Goal: Transaction & Acquisition: Purchase product/service

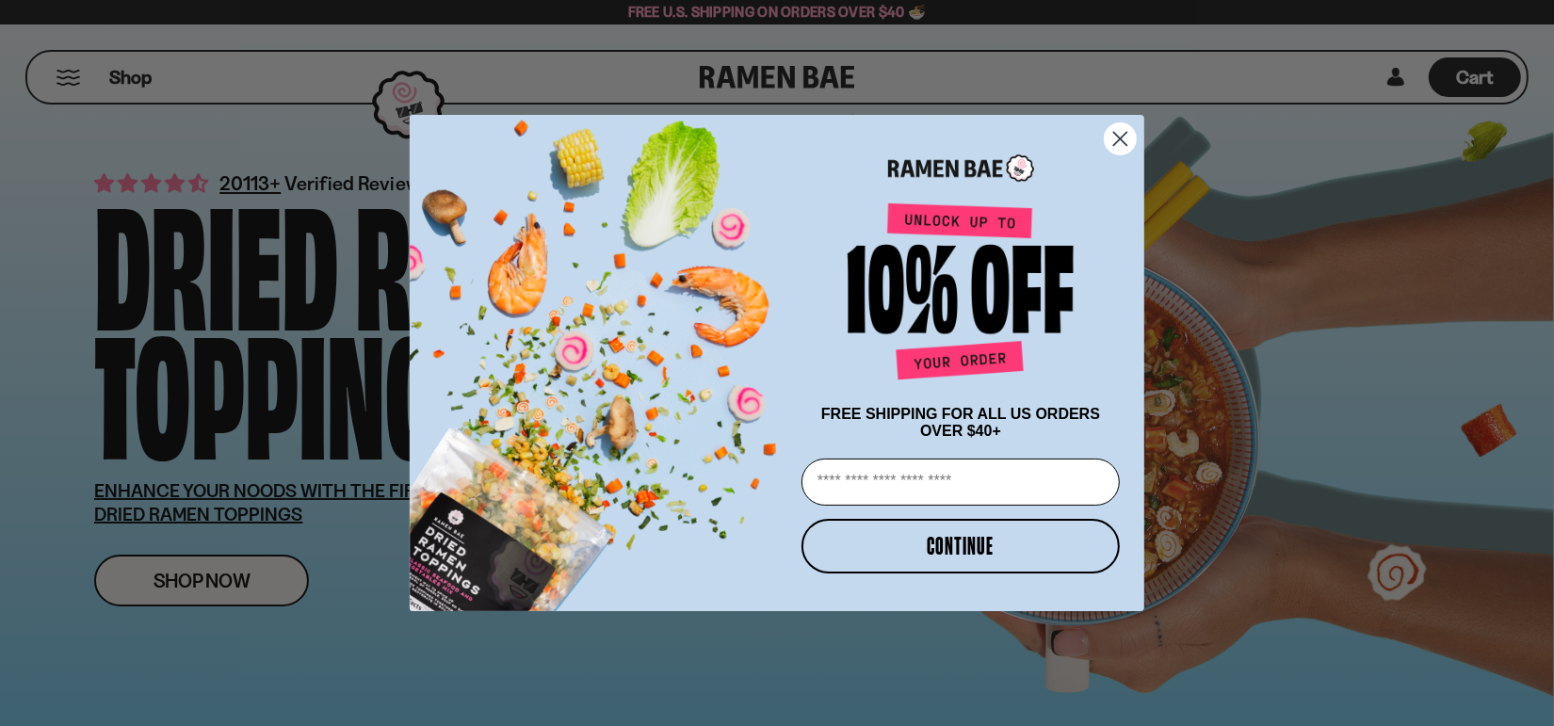
click at [1121, 130] on circle "Close dialog" at bounding box center [1120, 138] width 31 height 31
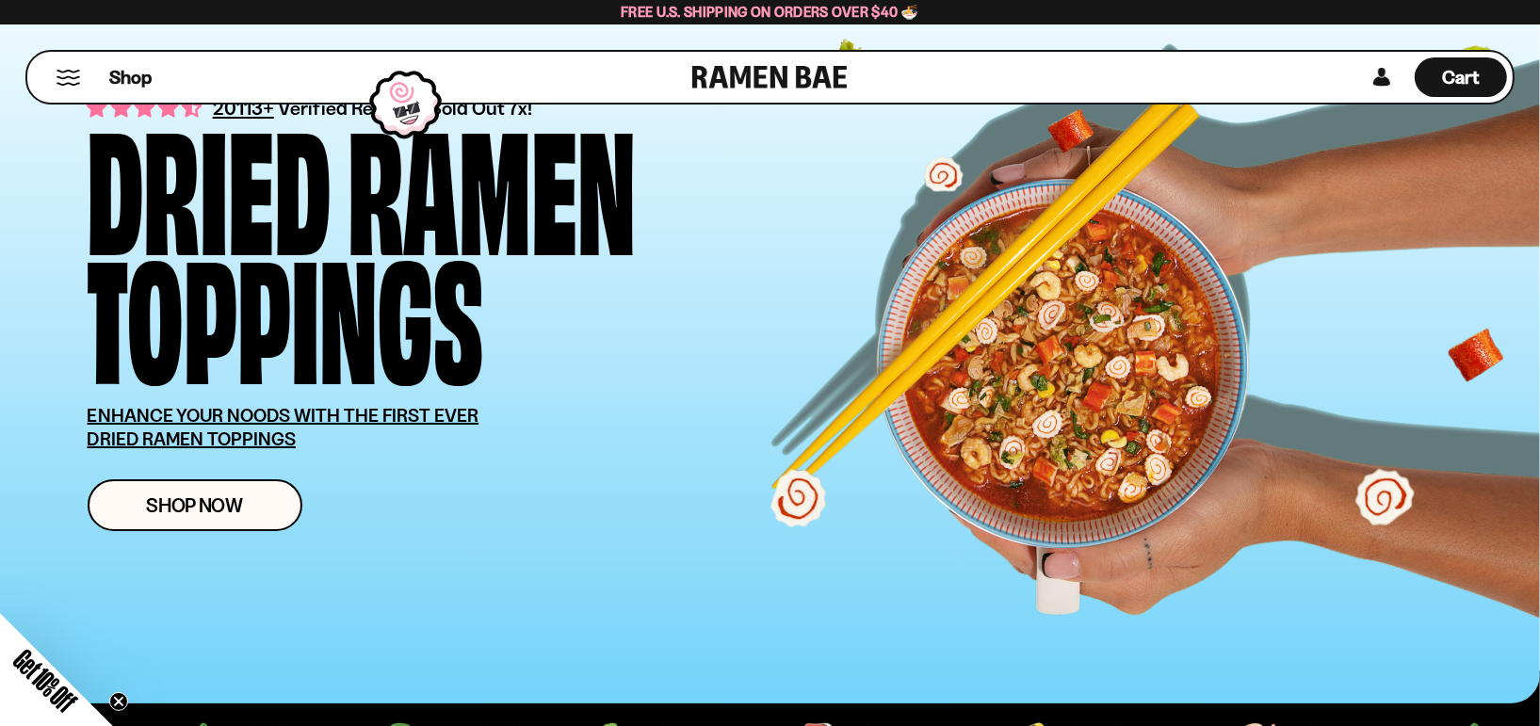
scroll to position [188, 0]
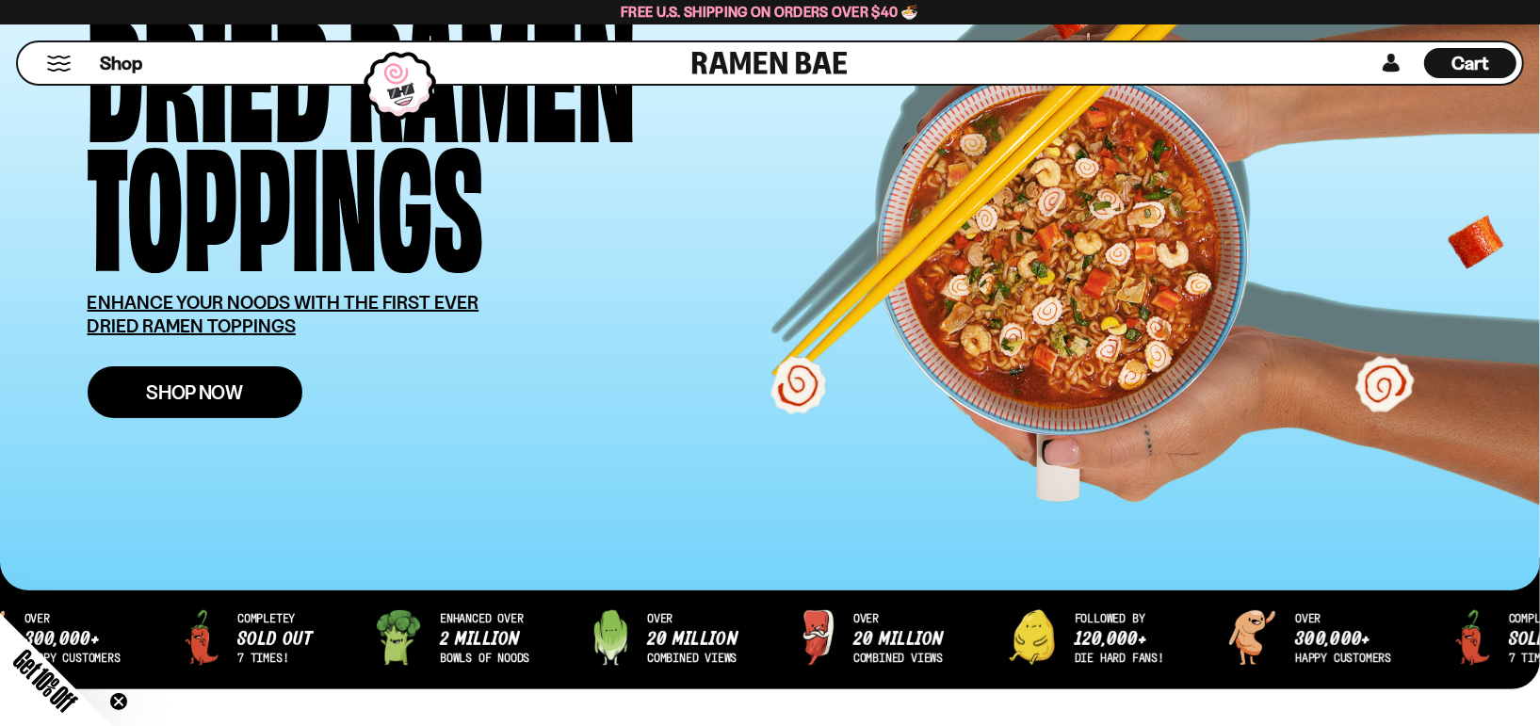
click at [241, 385] on span "Shop Now" at bounding box center [194, 392] width 97 height 20
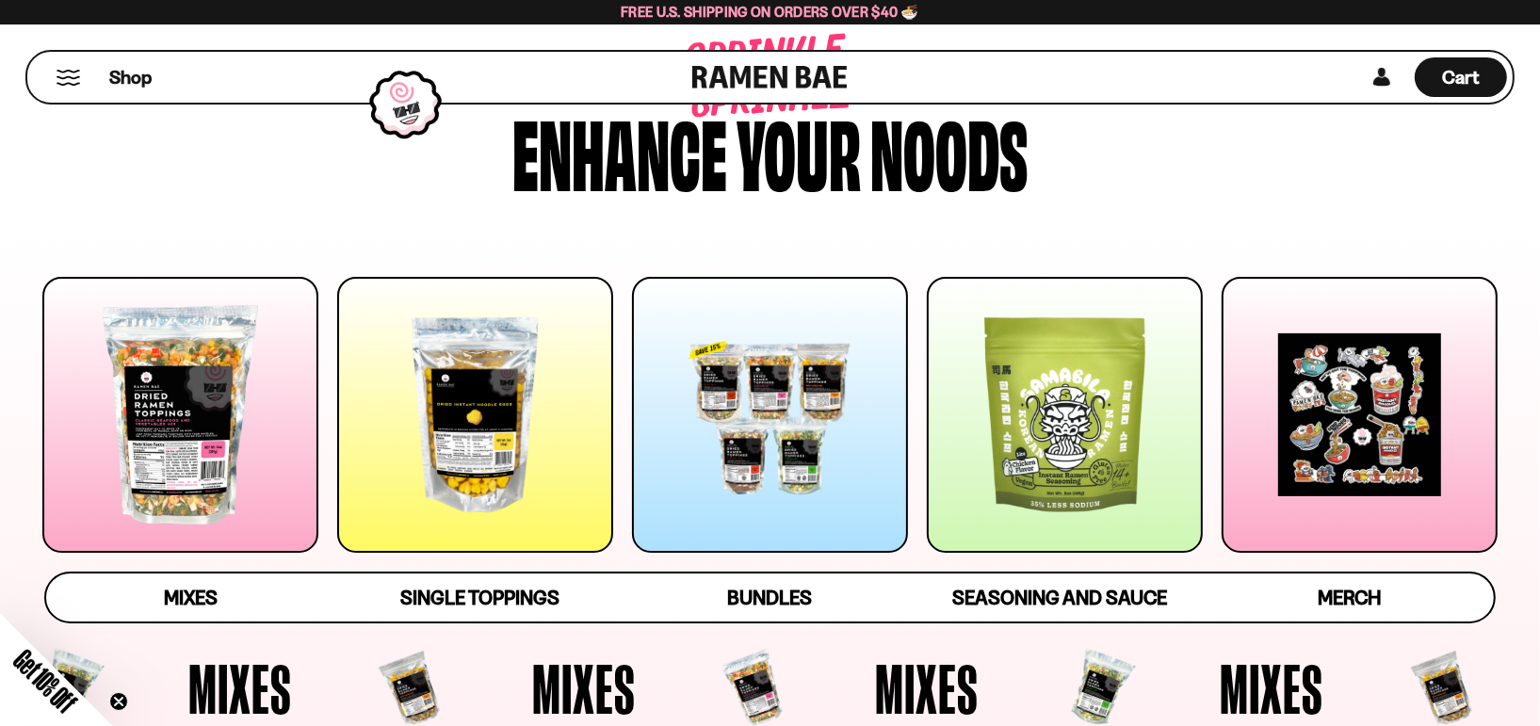
scroll to position [94, 0]
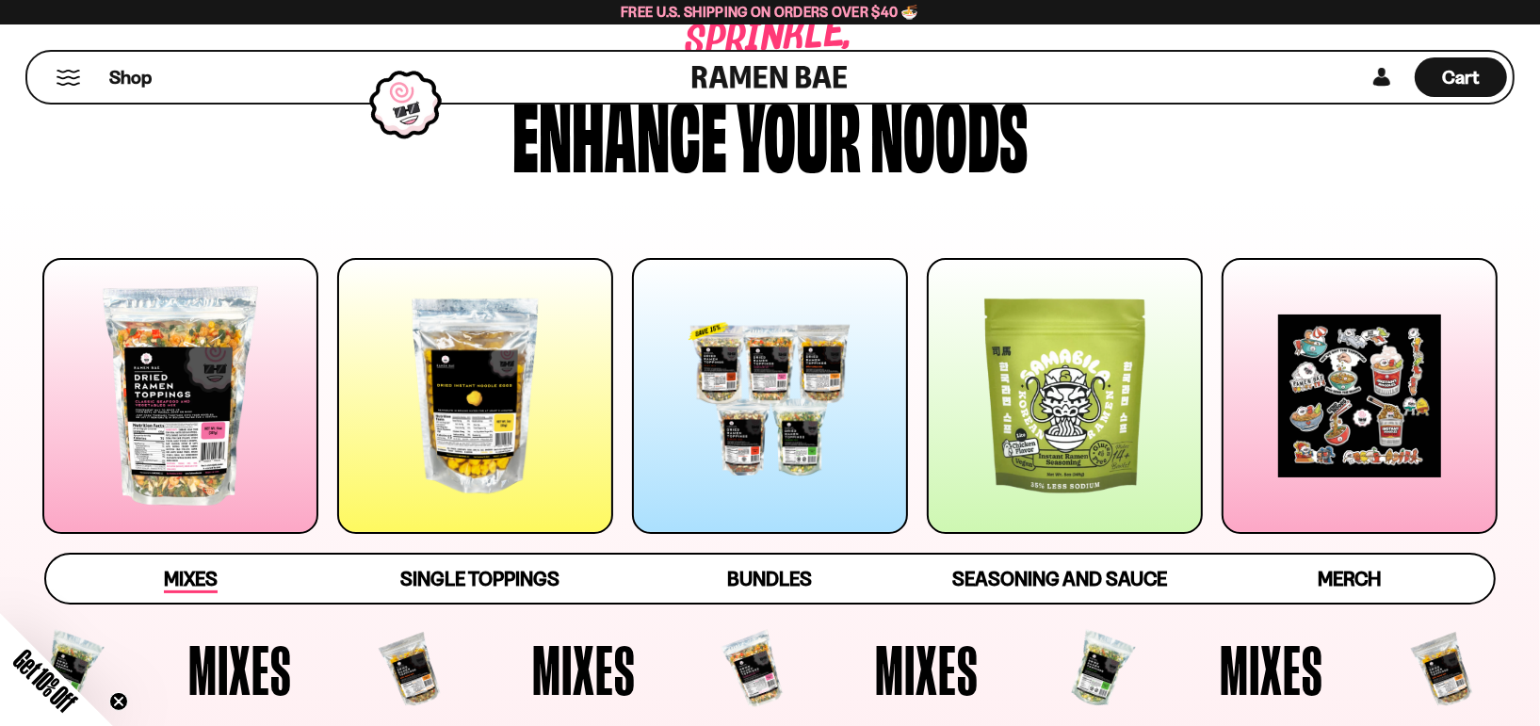
click at [177, 574] on span "Mixes" at bounding box center [191, 580] width 54 height 26
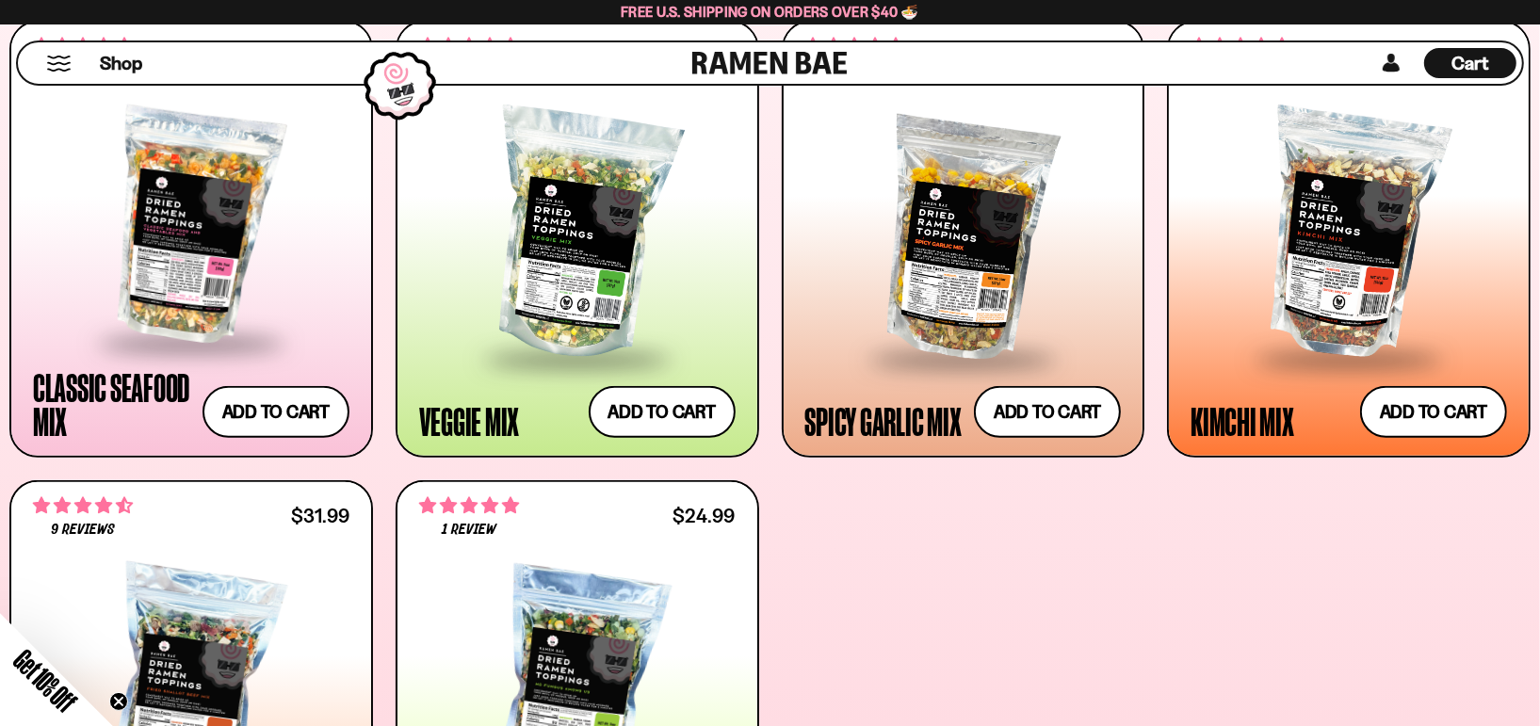
scroll to position [816, 0]
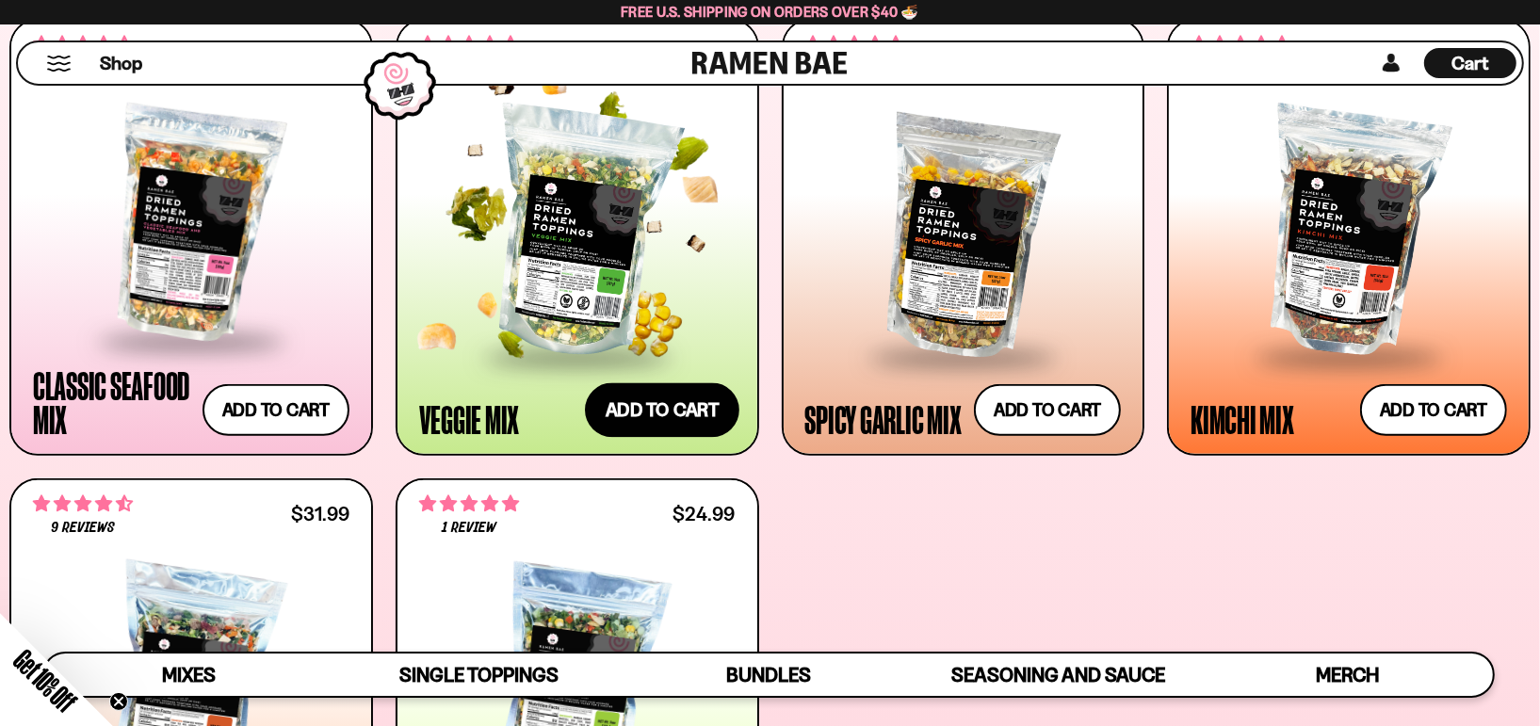
click at [628, 397] on button "Add to cart" at bounding box center [662, 410] width 154 height 55
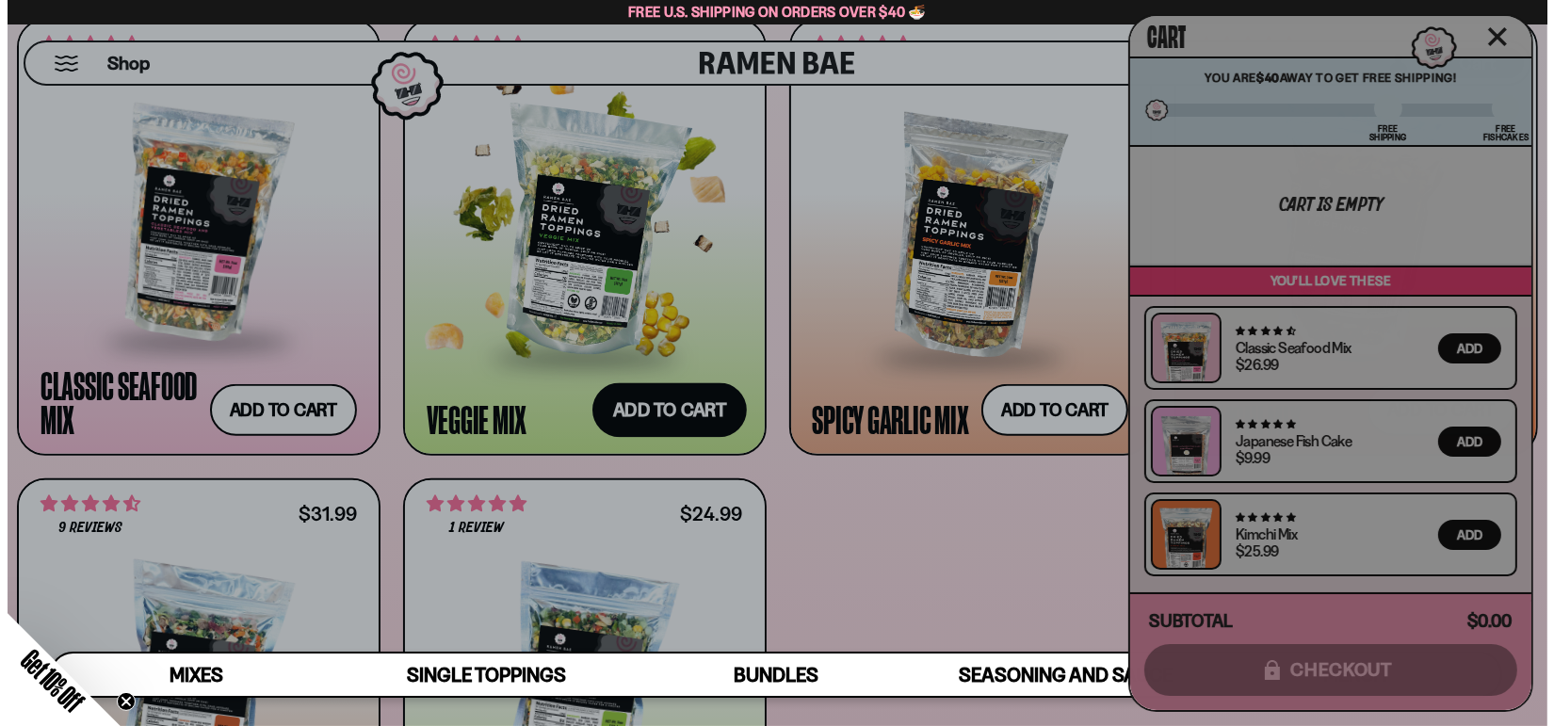
scroll to position [819, 0]
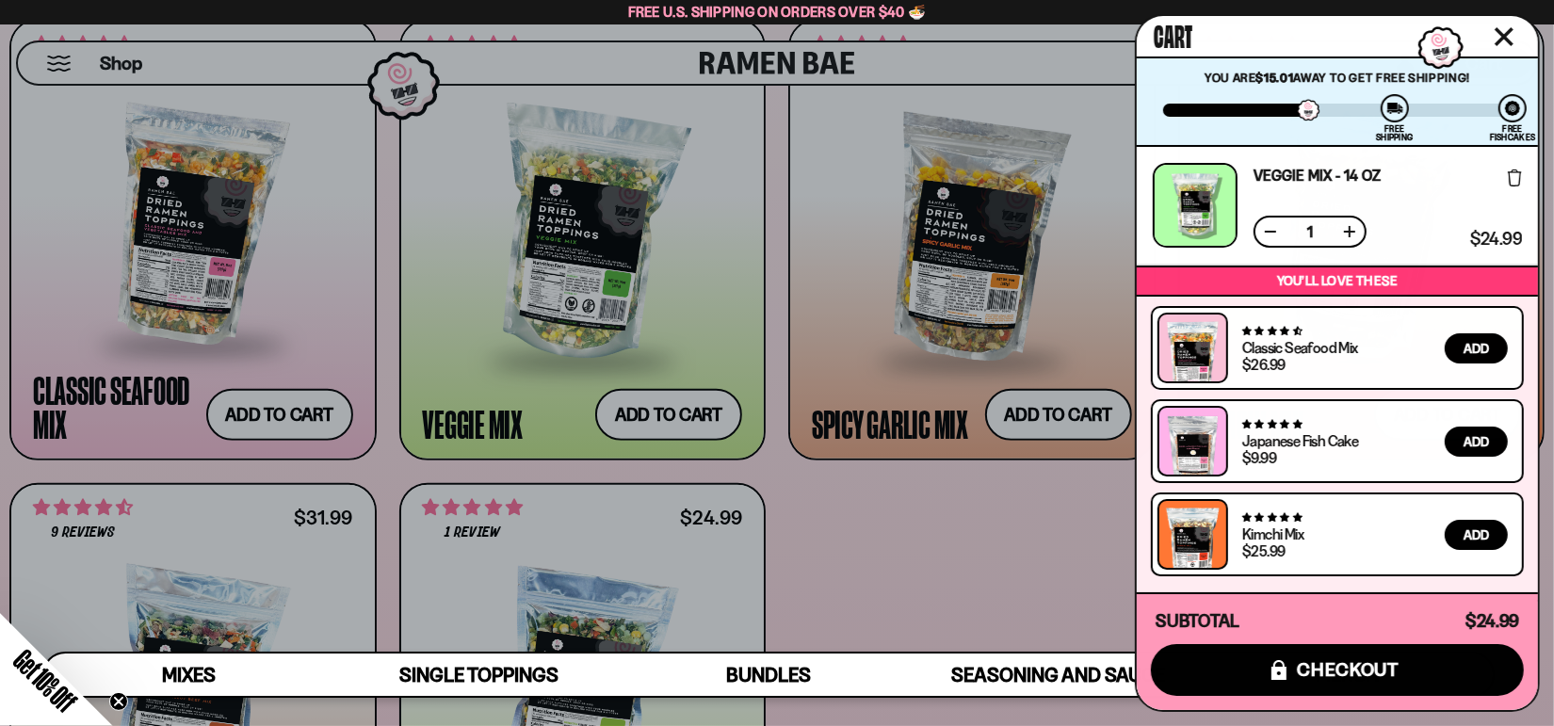
click at [287, 403] on div at bounding box center [777, 363] width 1554 height 726
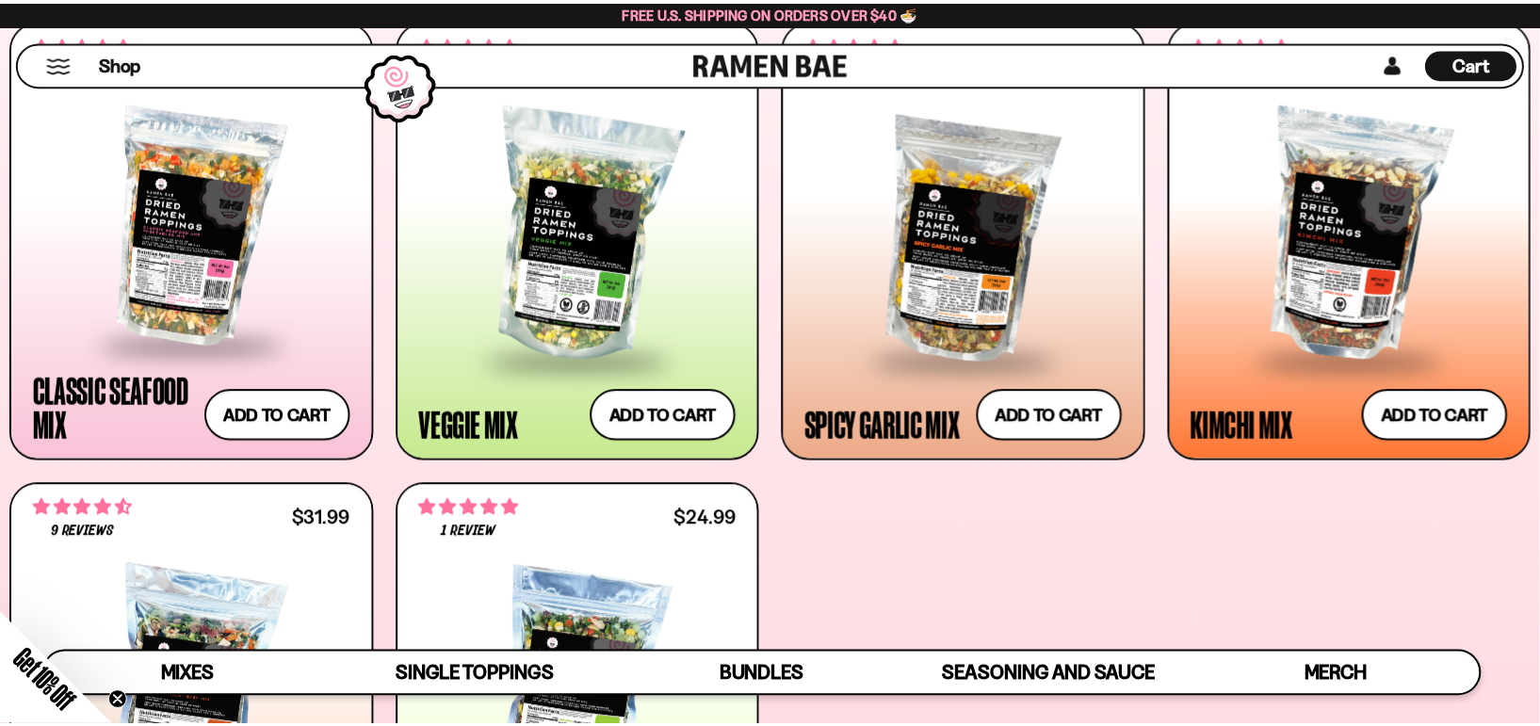
scroll to position [816, 0]
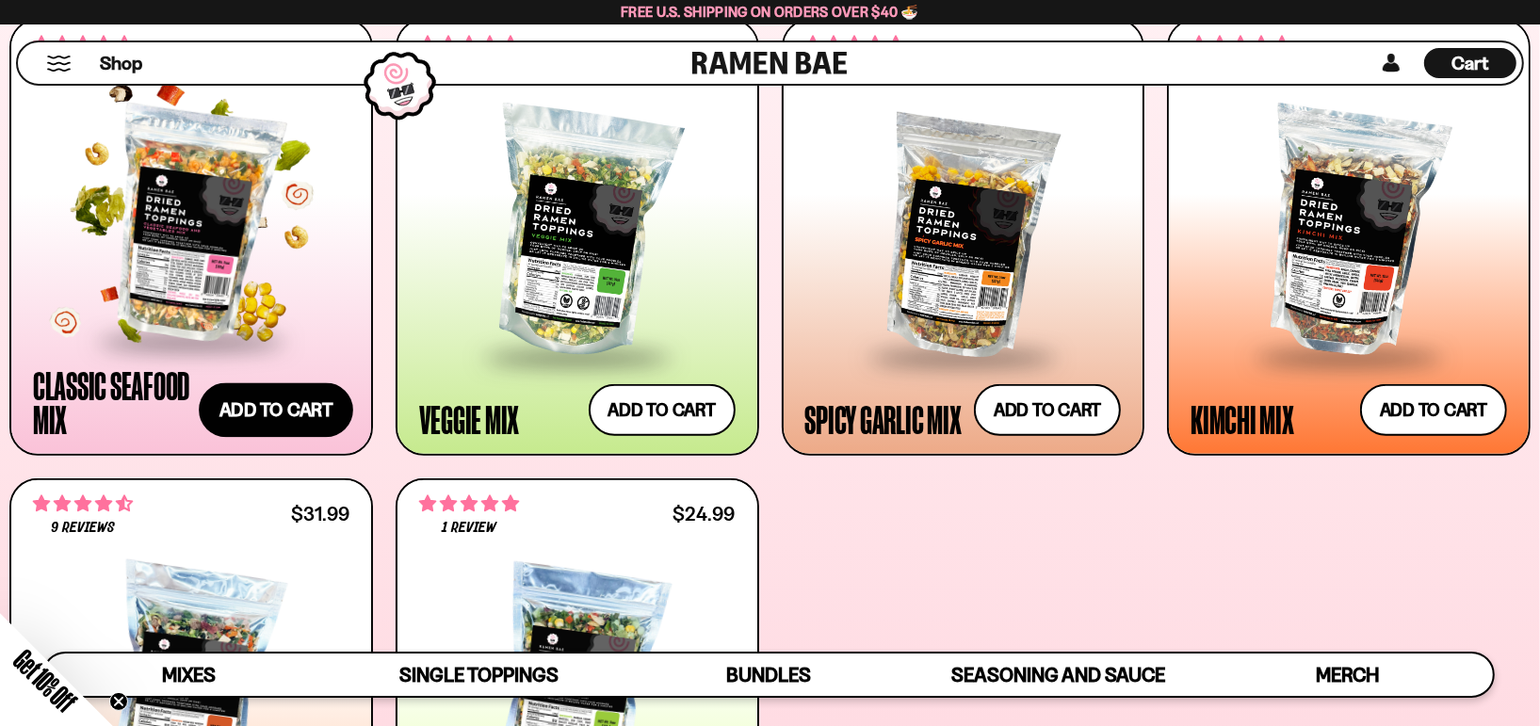
click at [287, 403] on button "Add to cart" at bounding box center [276, 410] width 154 height 55
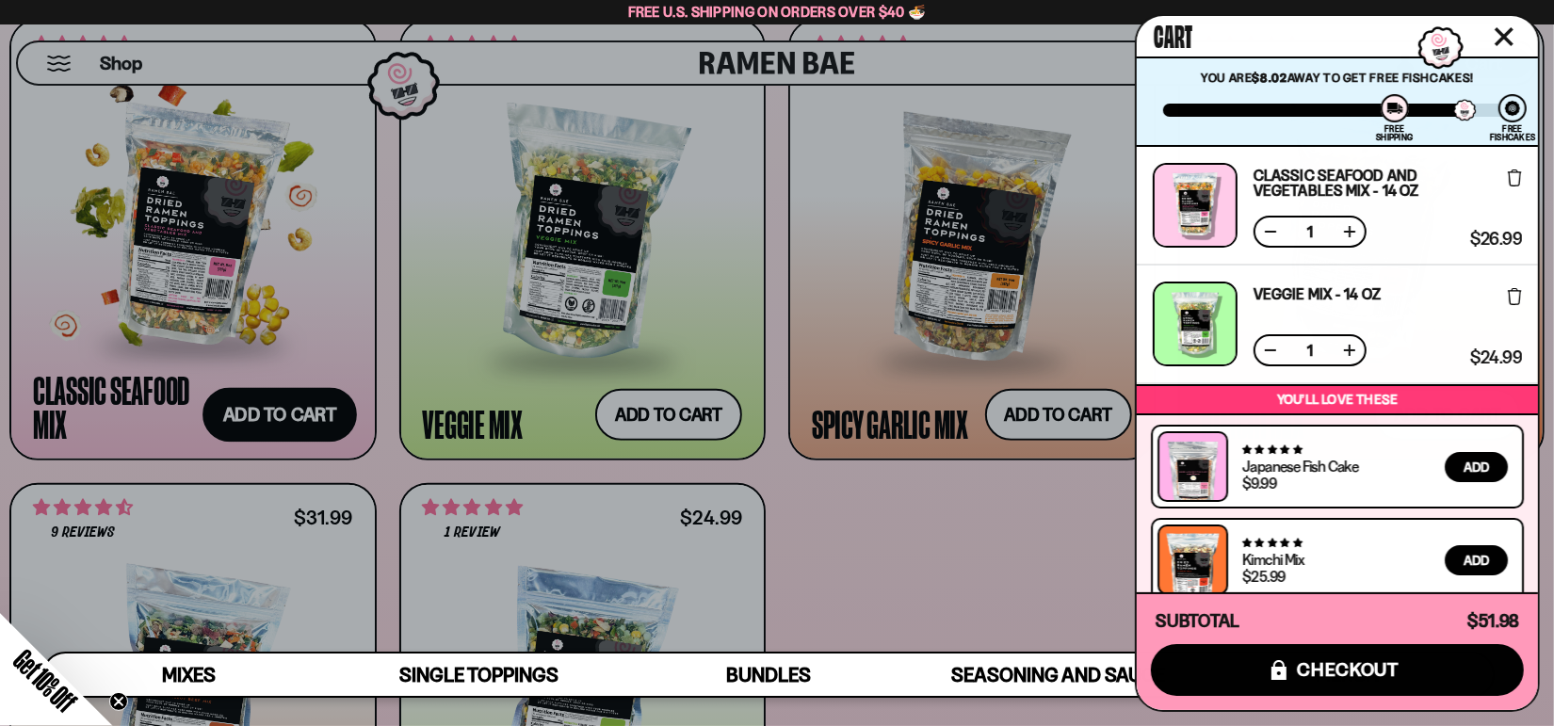
scroll to position [115, 0]
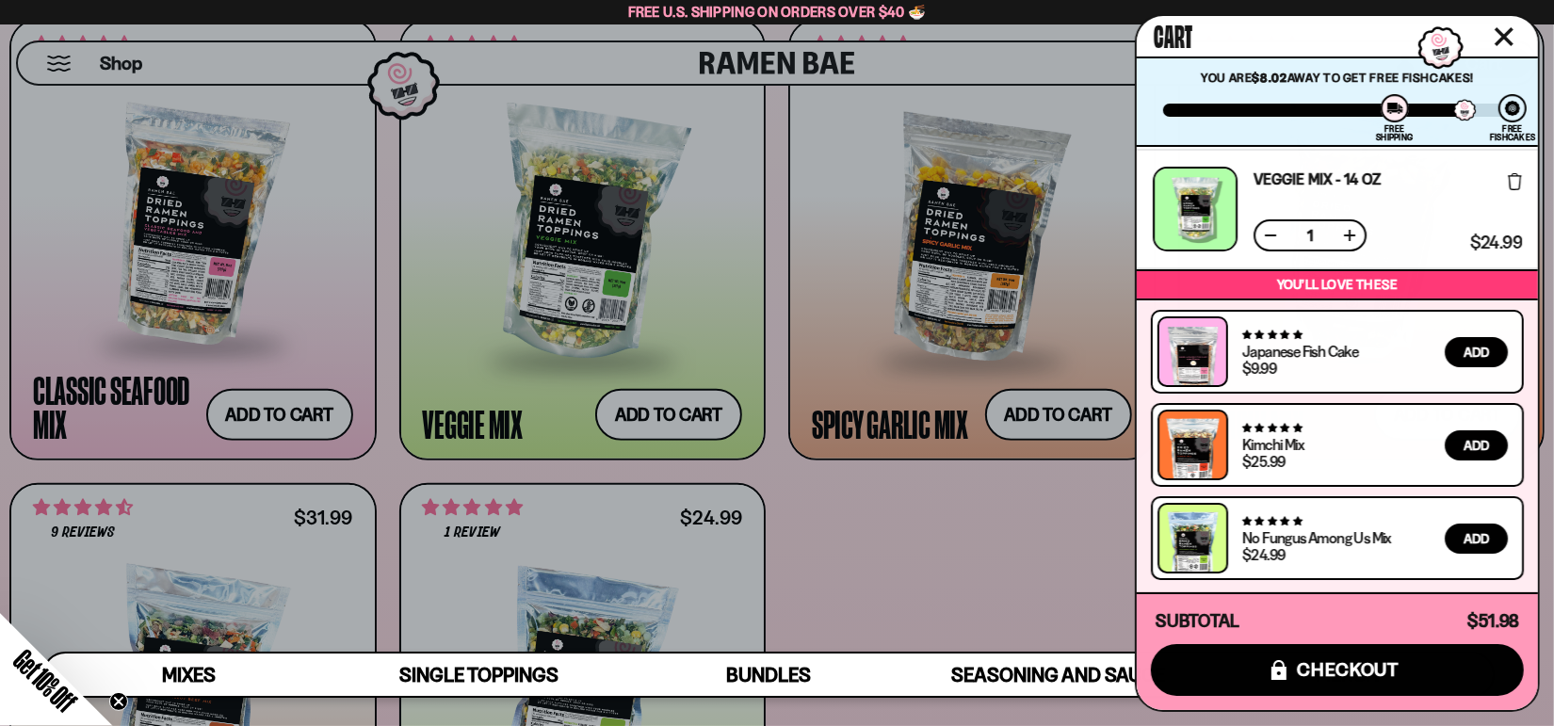
click at [853, 534] on div at bounding box center [777, 363] width 1554 height 726
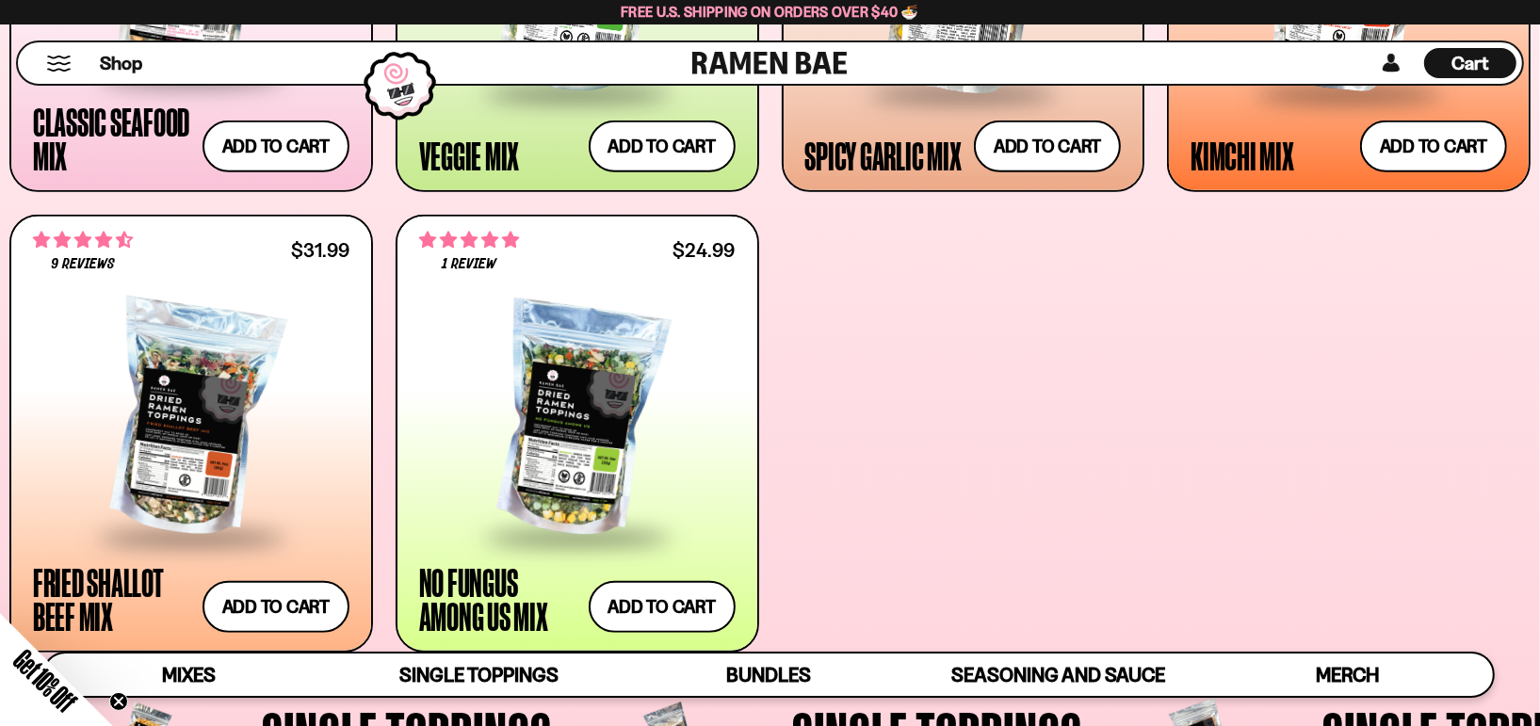
scroll to position [1193, 0]
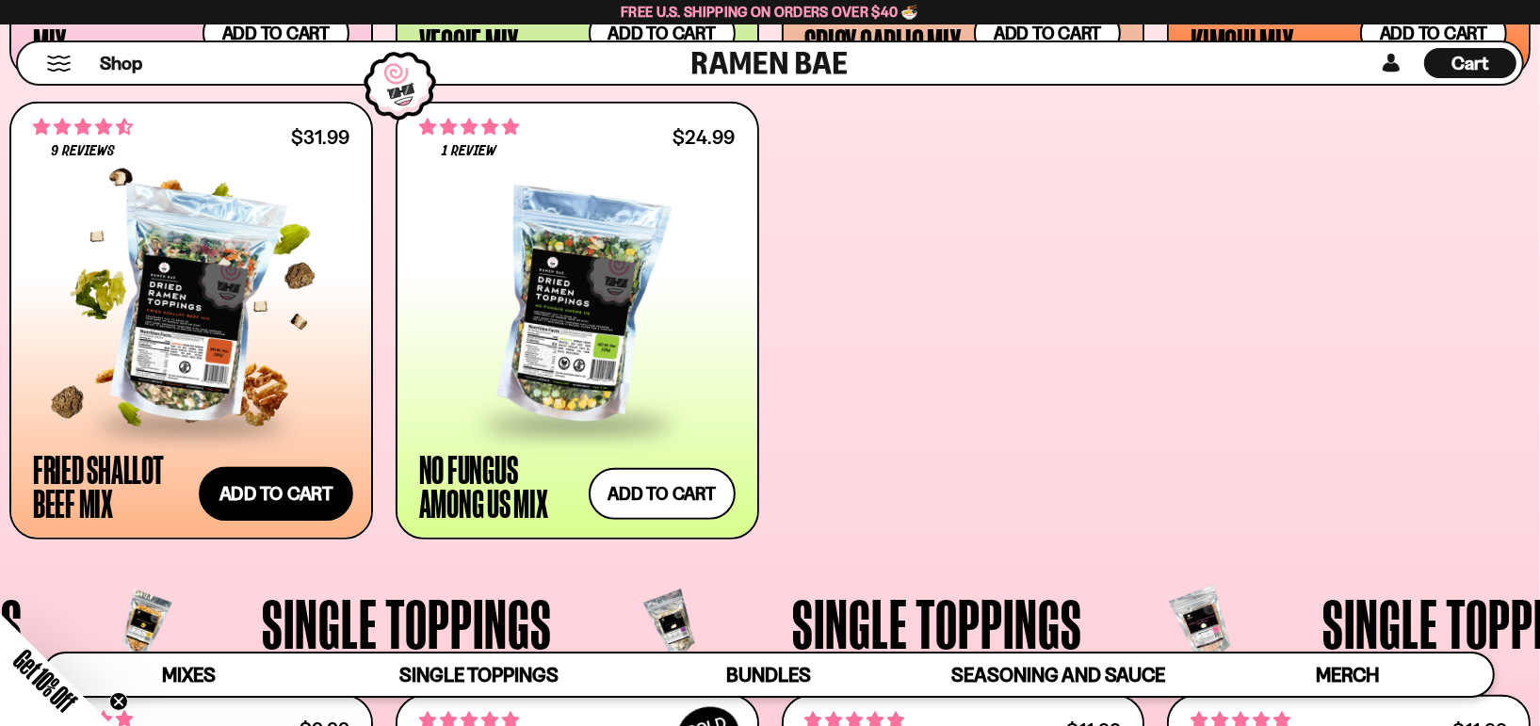
click at [307, 492] on button "Add to cart" at bounding box center [276, 493] width 154 height 55
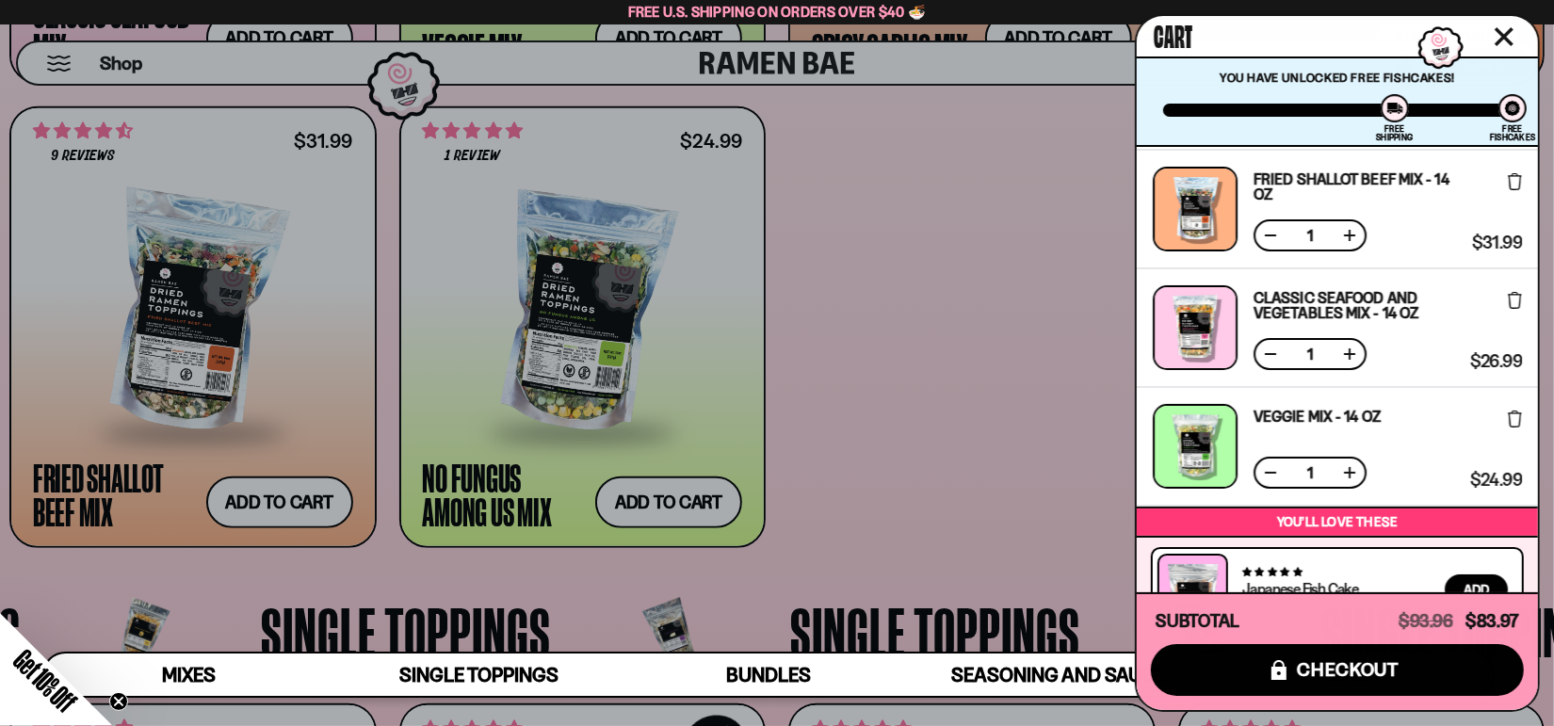
scroll to position [0, 0]
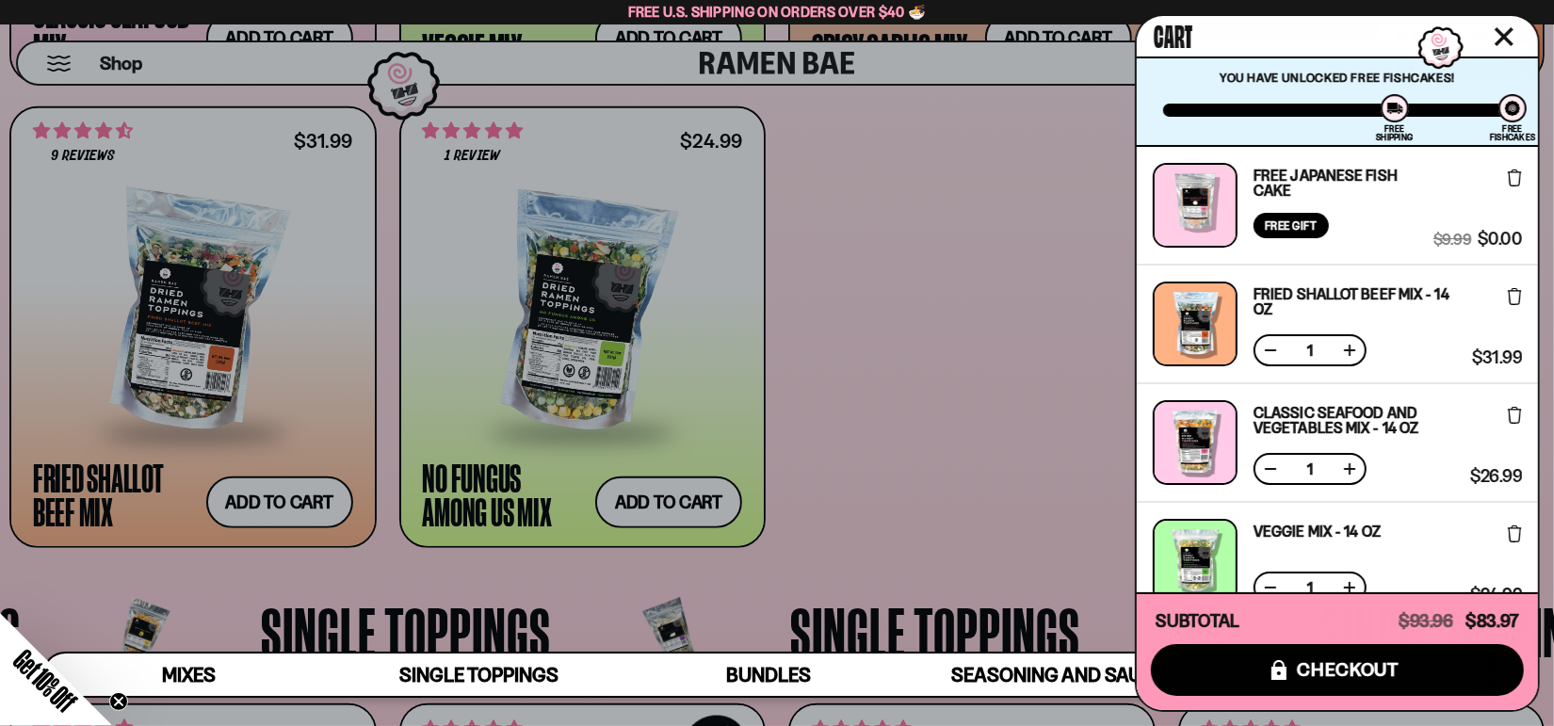
click at [956, 350] on div at bounding box center [777, 363] width 1554 height 726
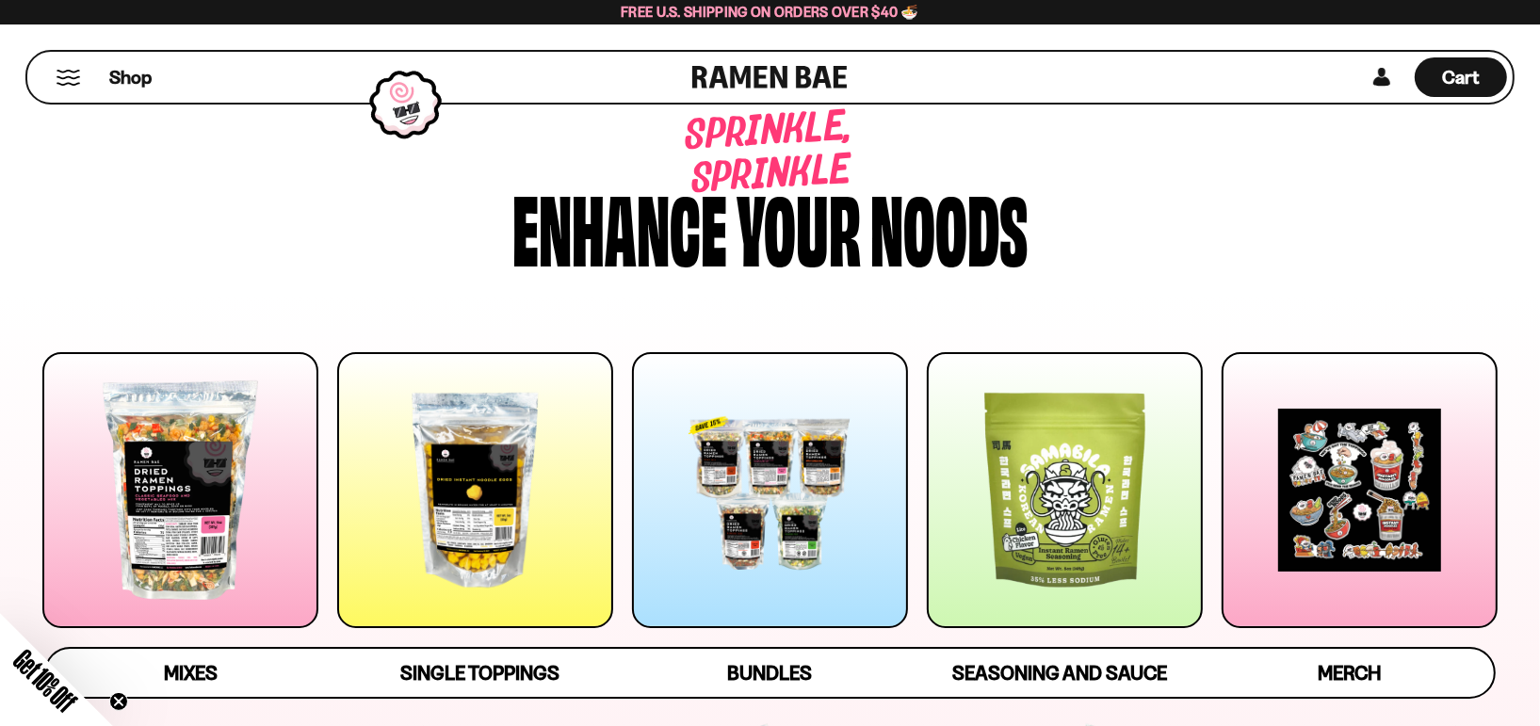
click at [765, 67] on link at bounding box center [769, 77] width 155 height 51
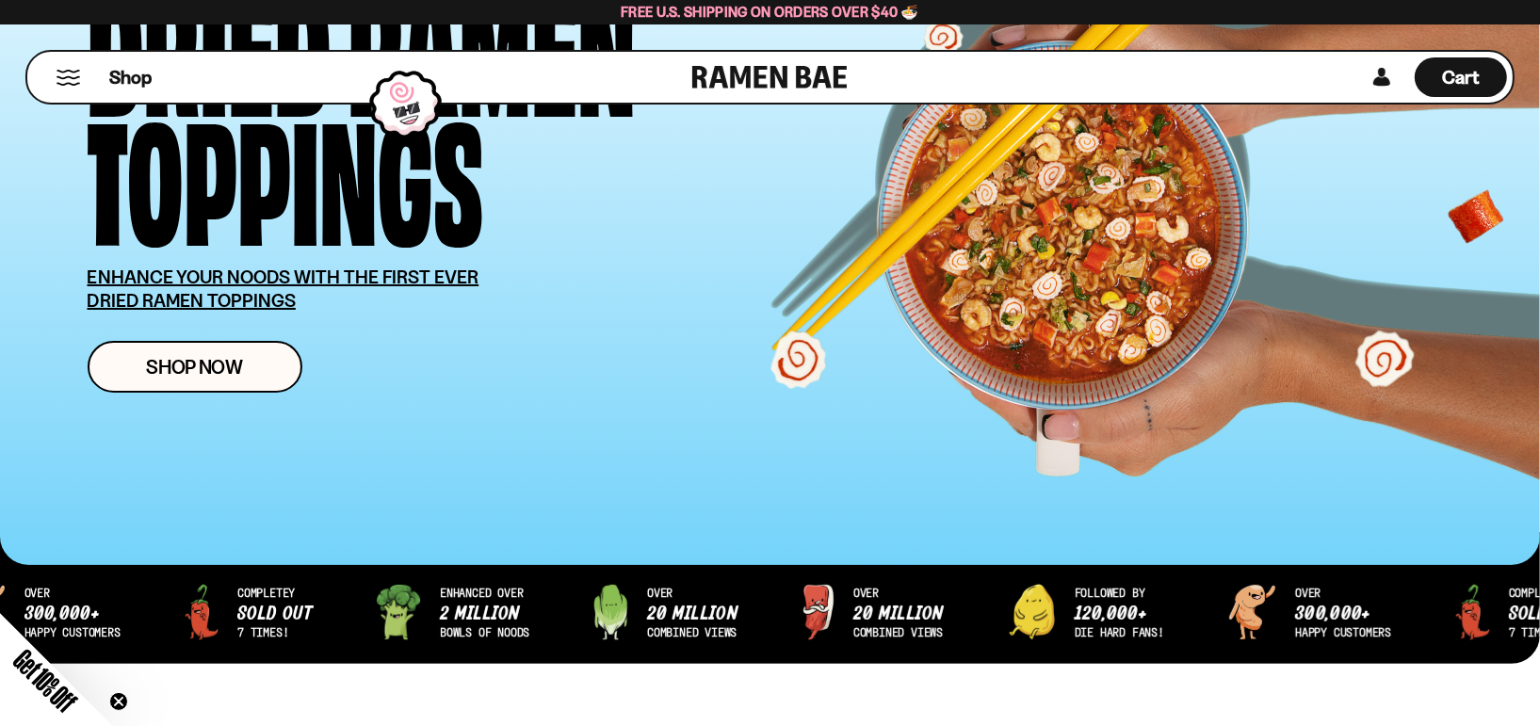
scroll to position [282, 0]
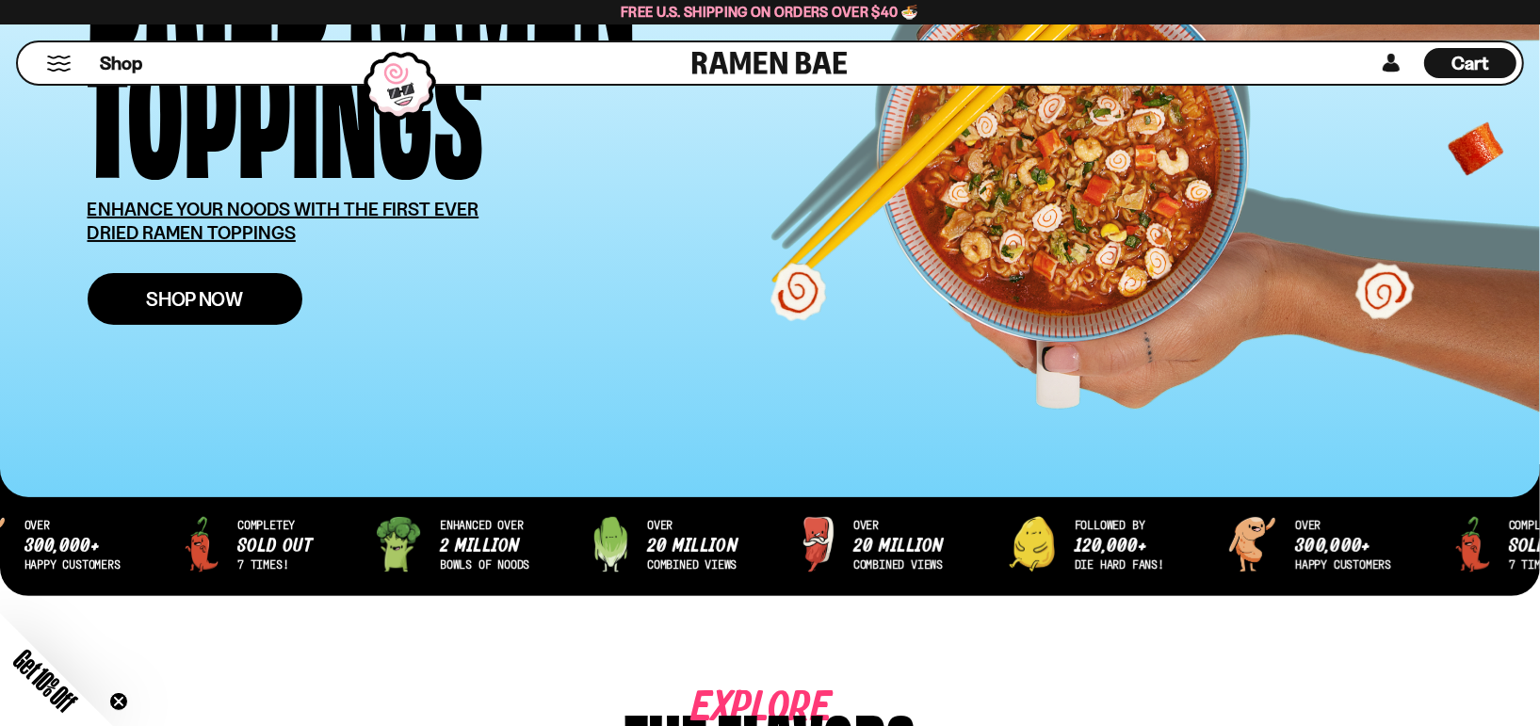
click at [221, 292] on span "Shop Now" at bounding box center [194, 299] width 97 height 20
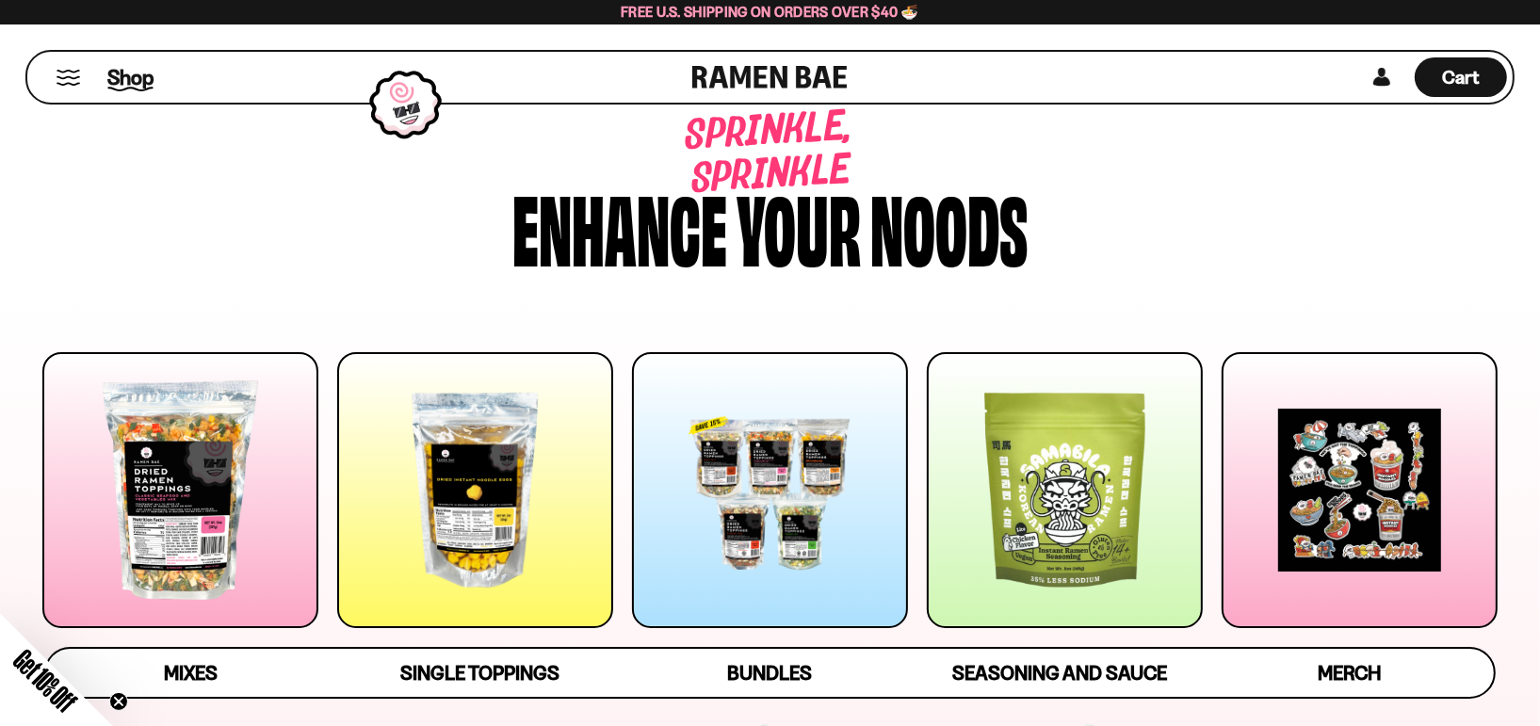
click at [107, 81] on span "Shop" at bounding box center [130, 77] width 46 height 28
click at [62, 75] on button "Mobile Menu Trigger" at bounding box center [68, 78] width 25 height 16
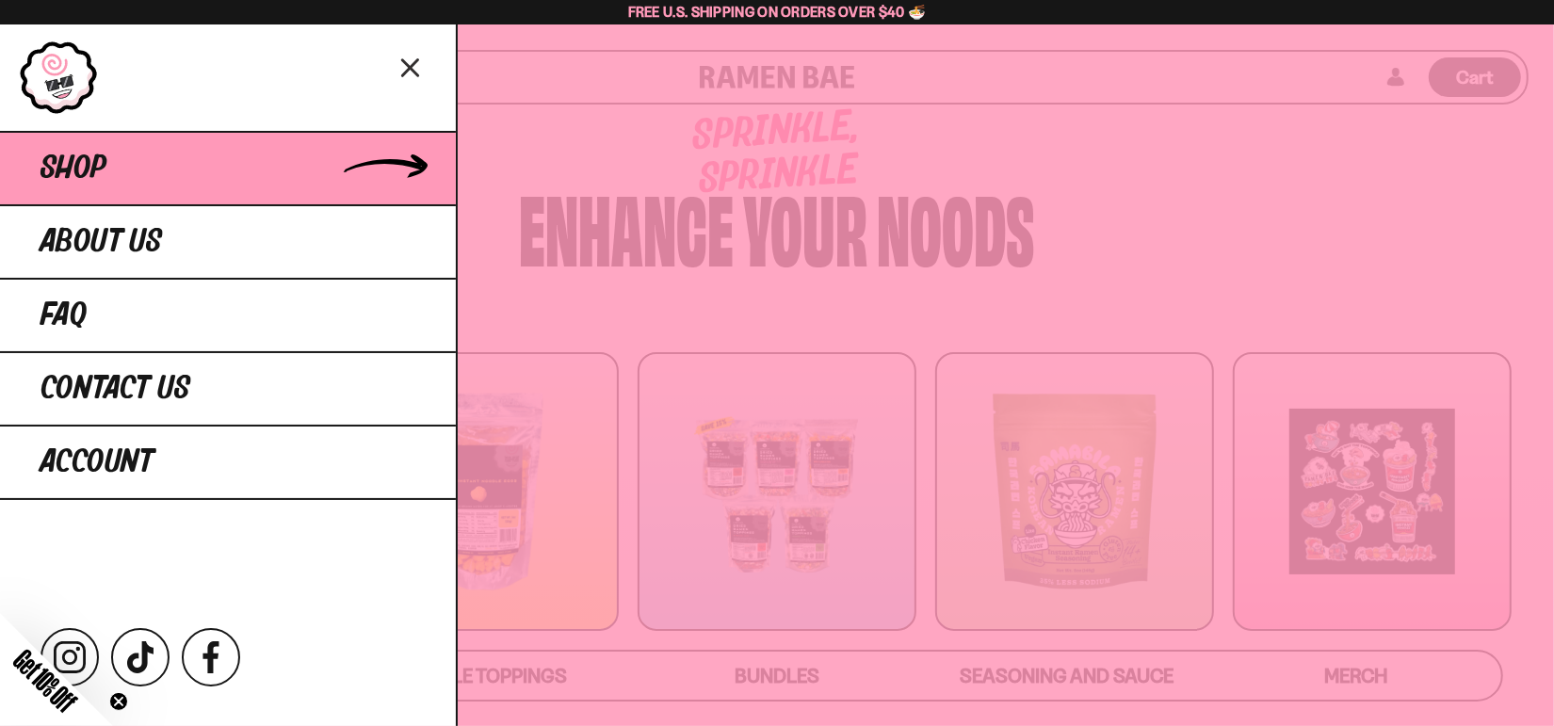
click at [62, 165] on span "Shop" at bounding box center [73, 169] width 66 height 34
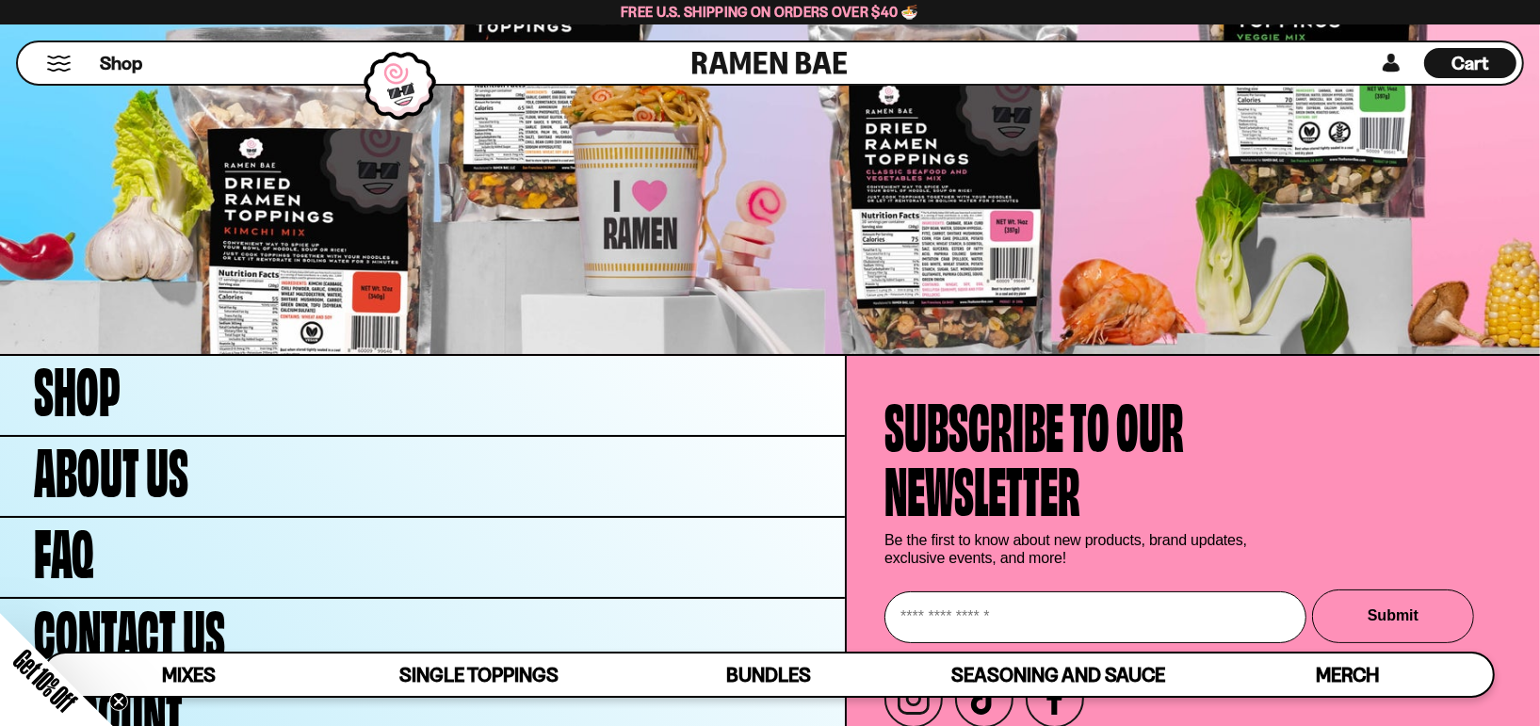
scroll to position [6605, 0]
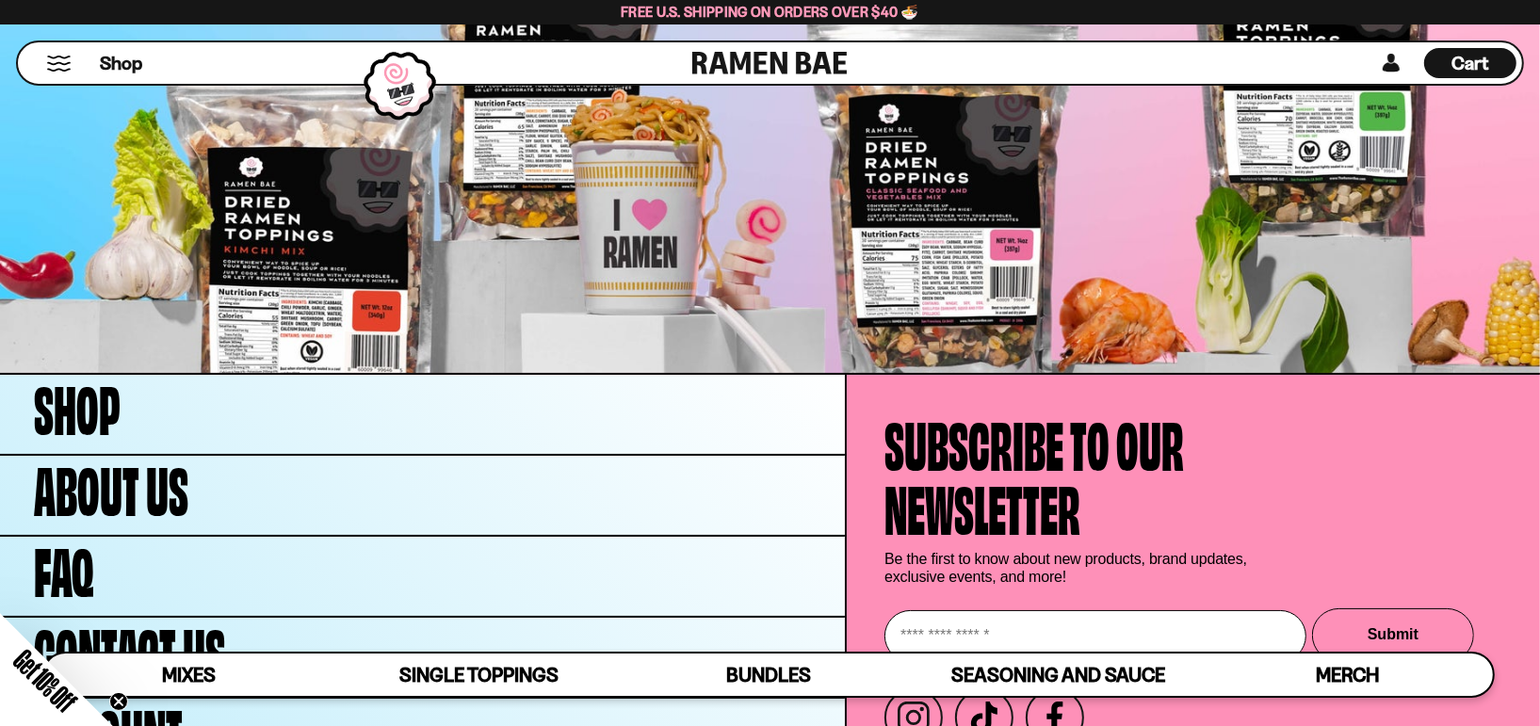
click at [1478, 57] on span "Cart" at bounding box center [1470, 63] width 37 height 23
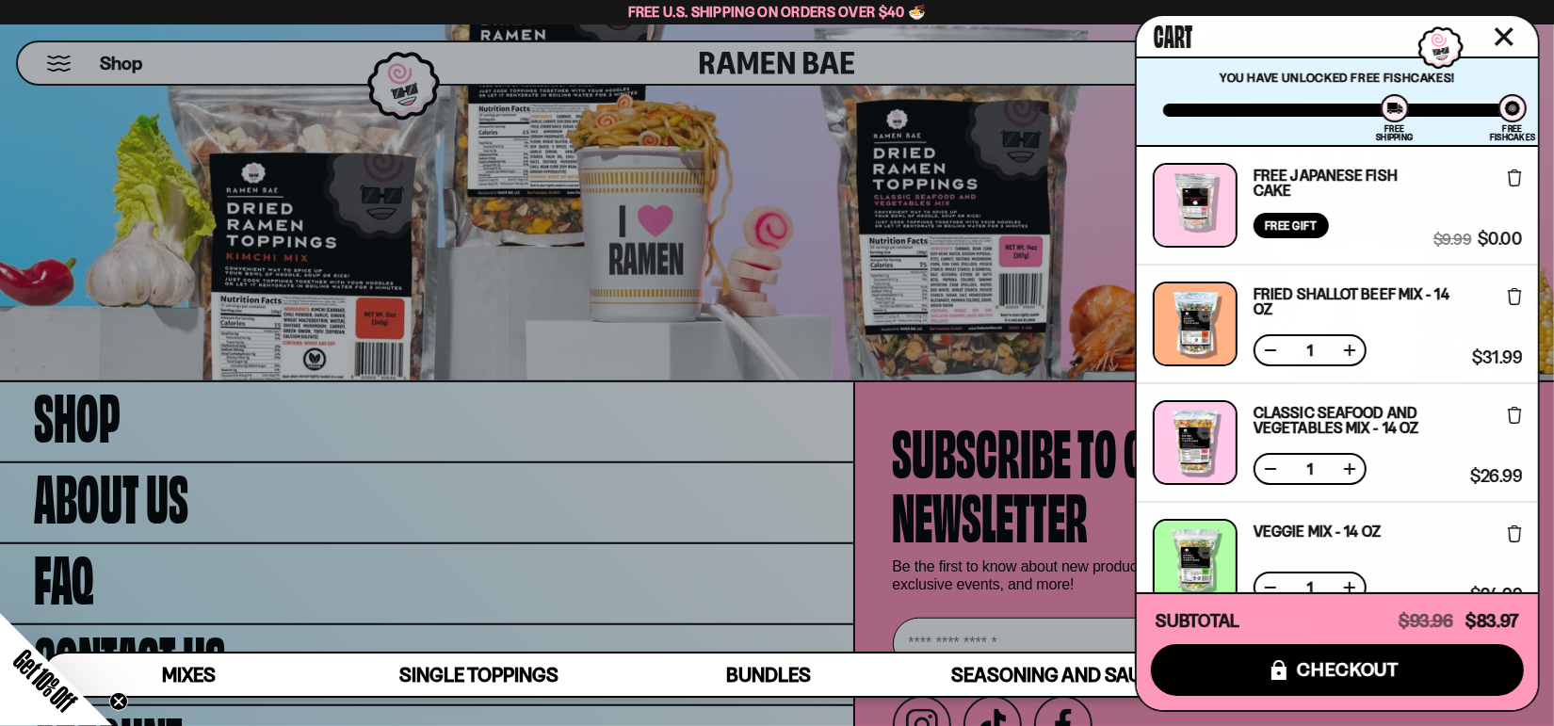
scroll to position [96, 0]
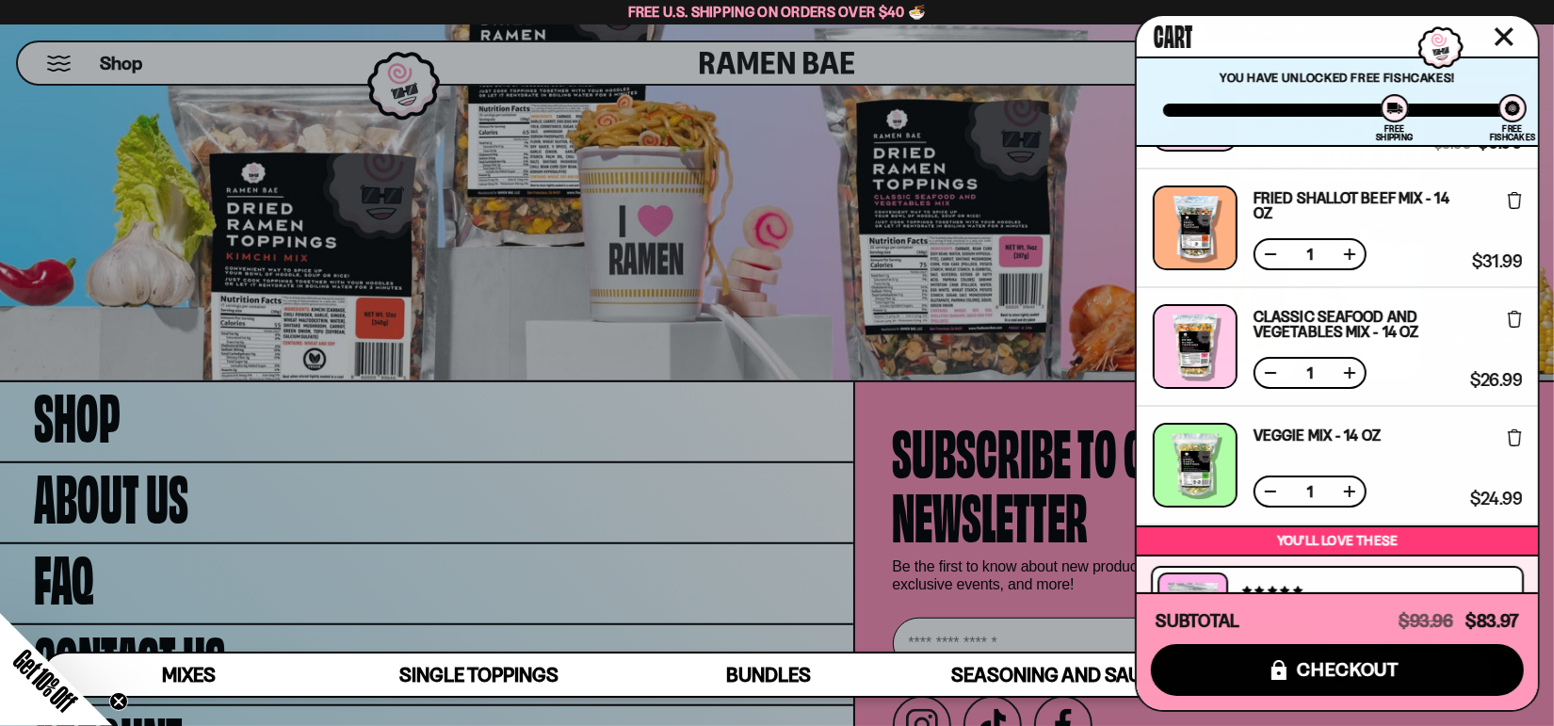
click at [1512, 199] on icon at bounding box center [1515, 200] width 14 height 17
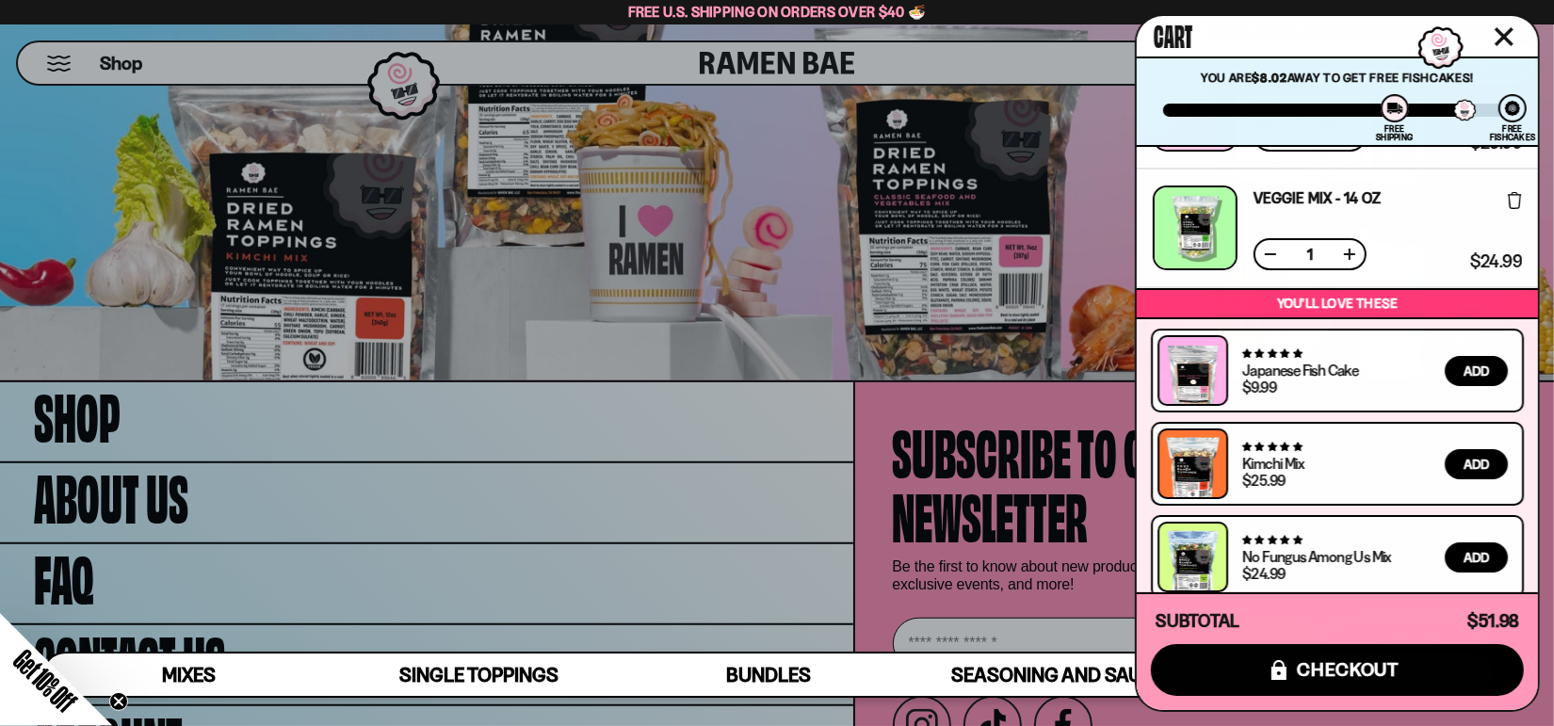
click at [1512, 199] on icon at bounding box center [1515, 200] width 14 height 17
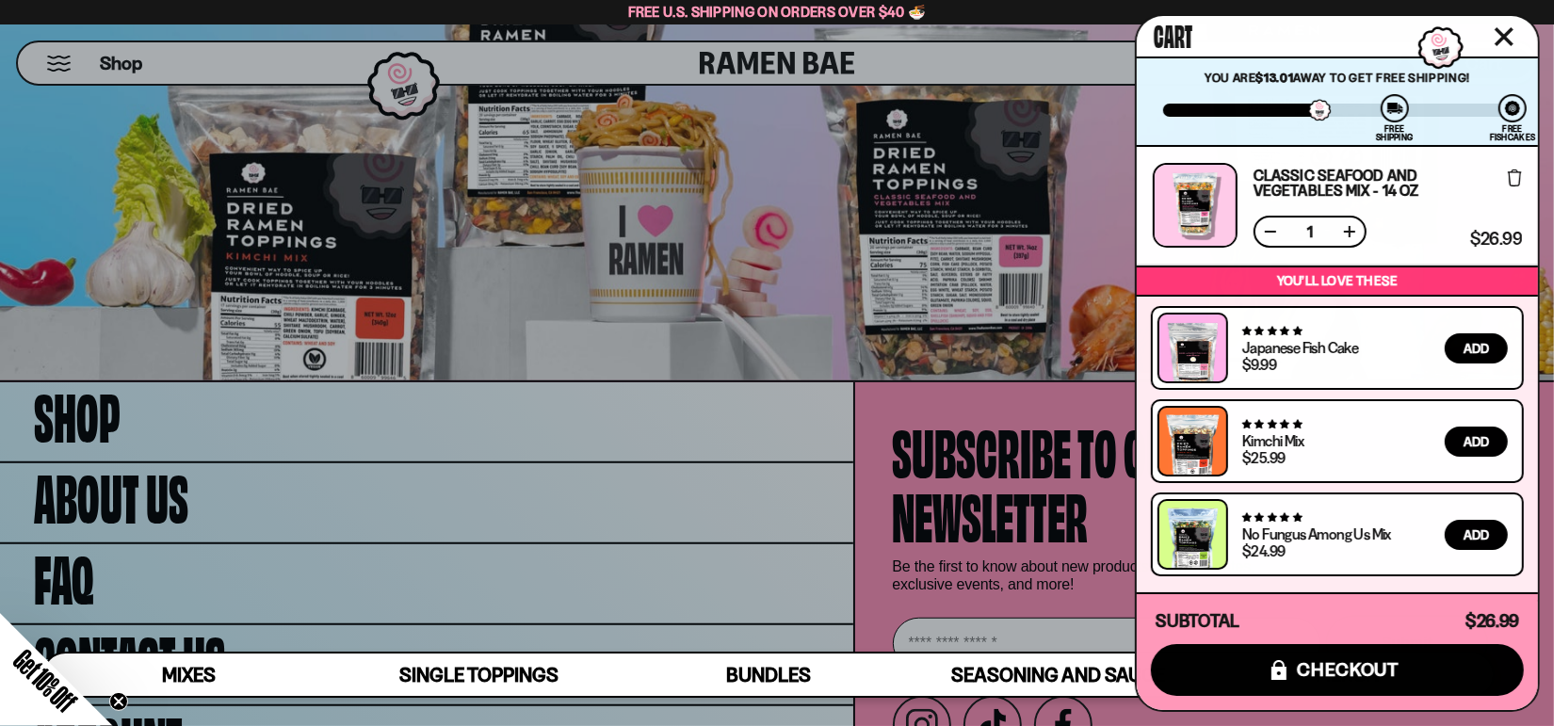
scroll to position [0, 0]
click at [1515, 179] on icon at bounding box center [1515, 178] width 14 height 17
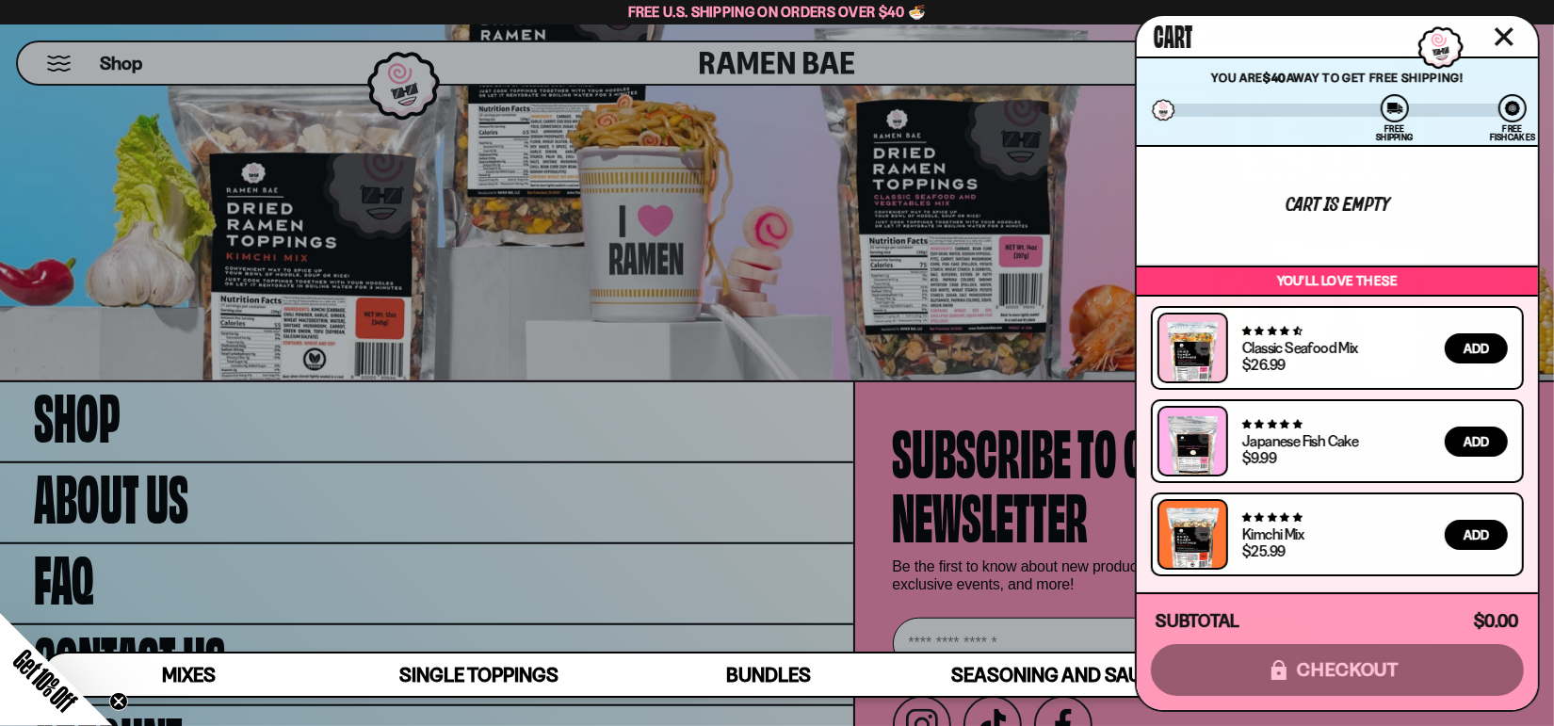
click at [1506, 37] on icon "Close cart" at bounding box center [1503, 36] width 17 height 17
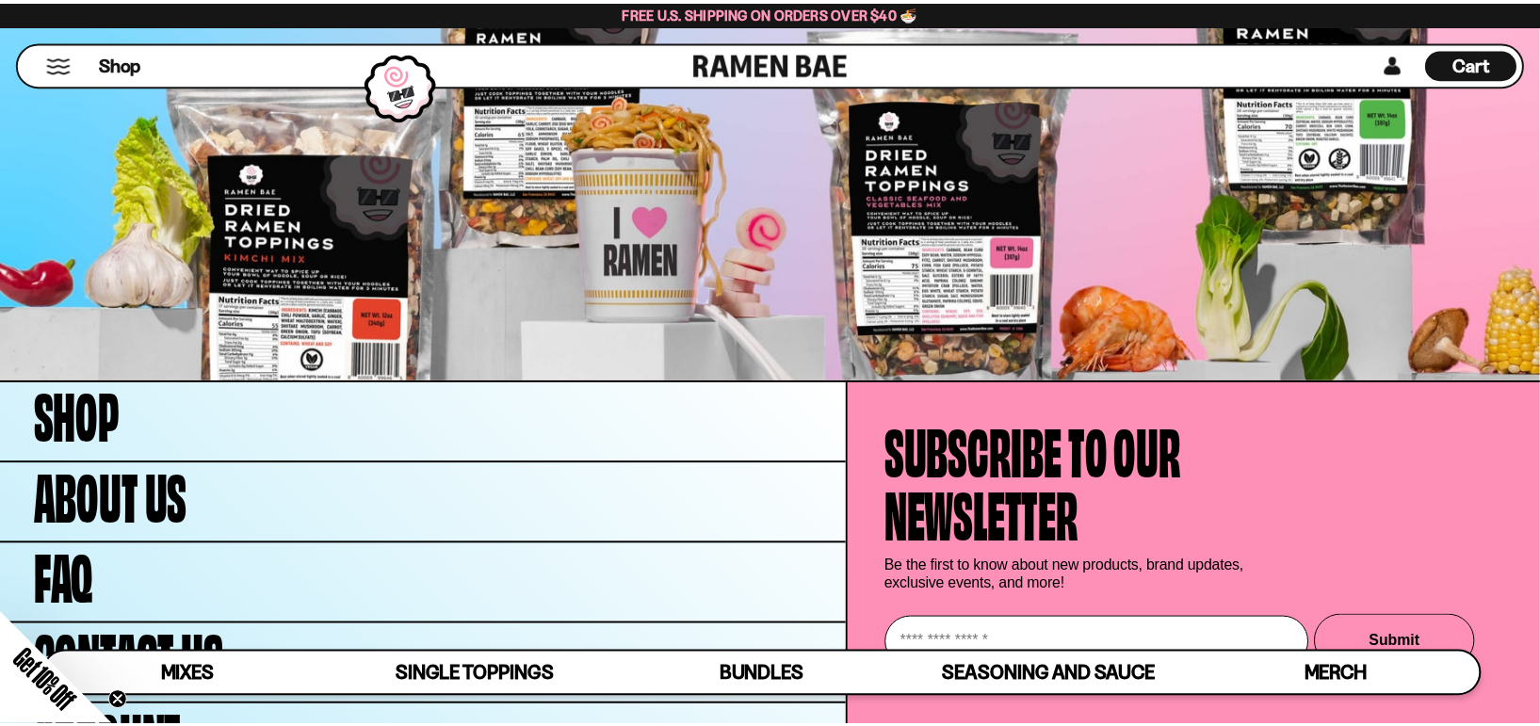
scroll to position [6605, 0]
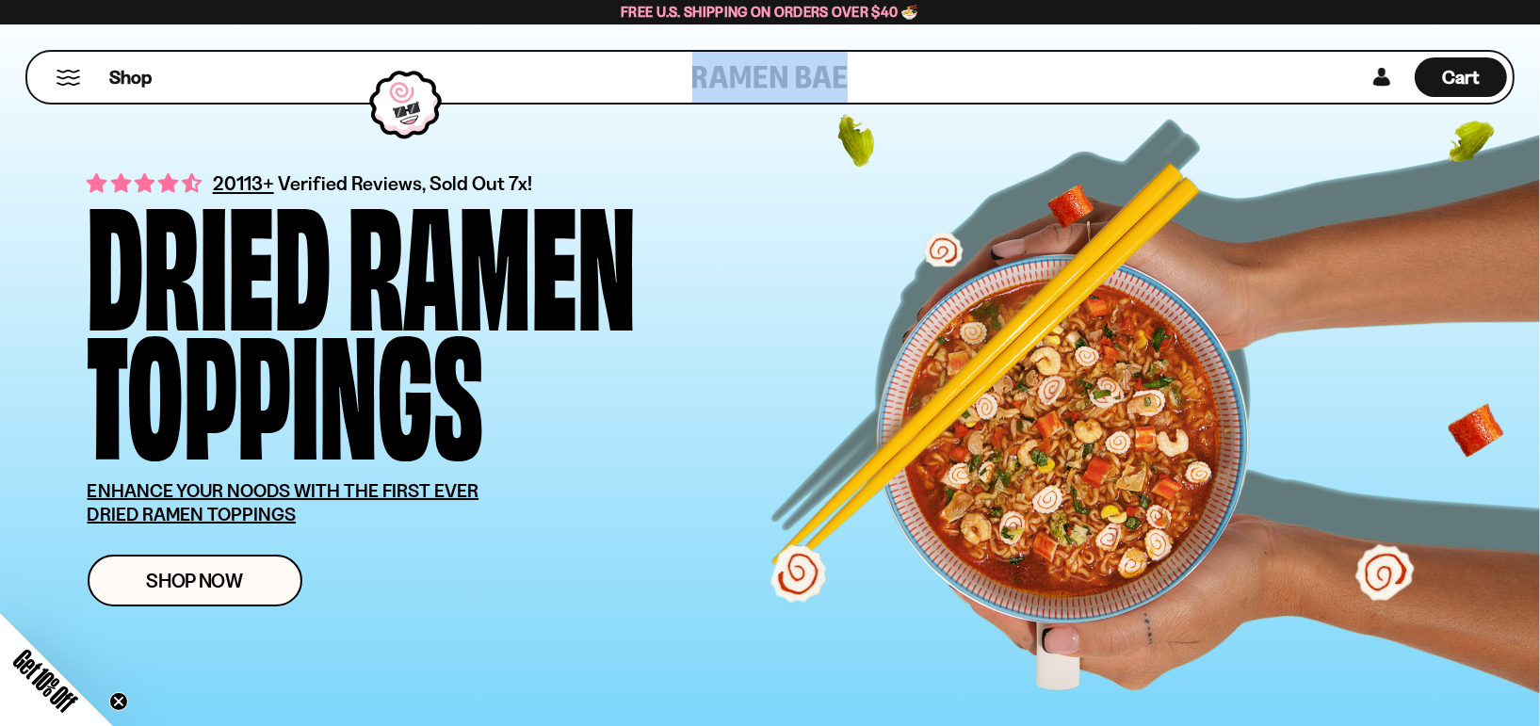
drag, startPoint x: 687, startPoint y: 73, endPoint x: 804, endPoint y: 85, distance: 117.3
click at [804, 85] on div "Shop Cart D0381C2F-513E-4F90-8A41-6F0A75DCBAAA" at bounding box center [769, 77] width 1489 height 55
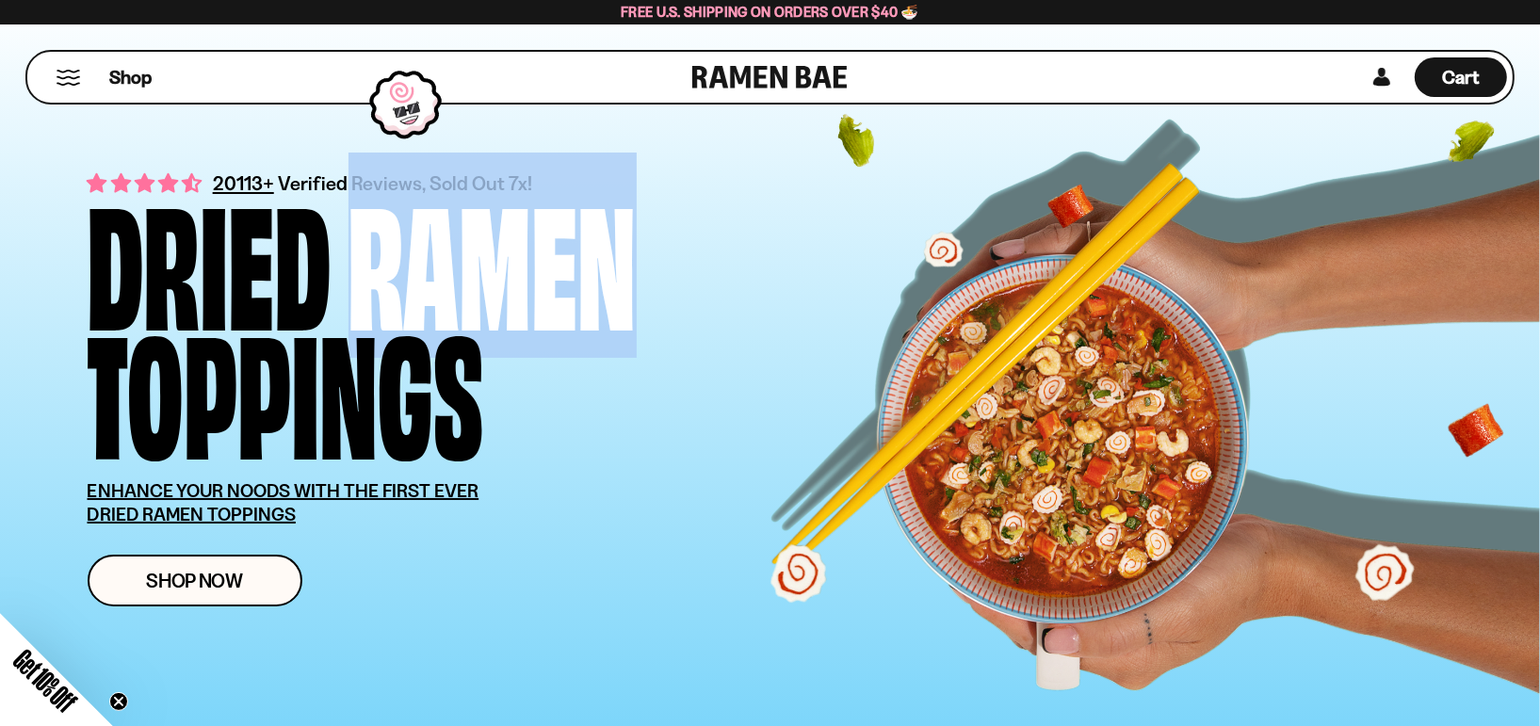
drag, startPoint x: 345, startPoint y: 245, endPoint x: 617, endPoint y: 259, distance: 272.5
click at [617, 259] on div "Dried Ramen Toppings" at bounding box center [464, 322] width 753 height 258
